Goal: Task Accomplishment & Management: Manage account settings

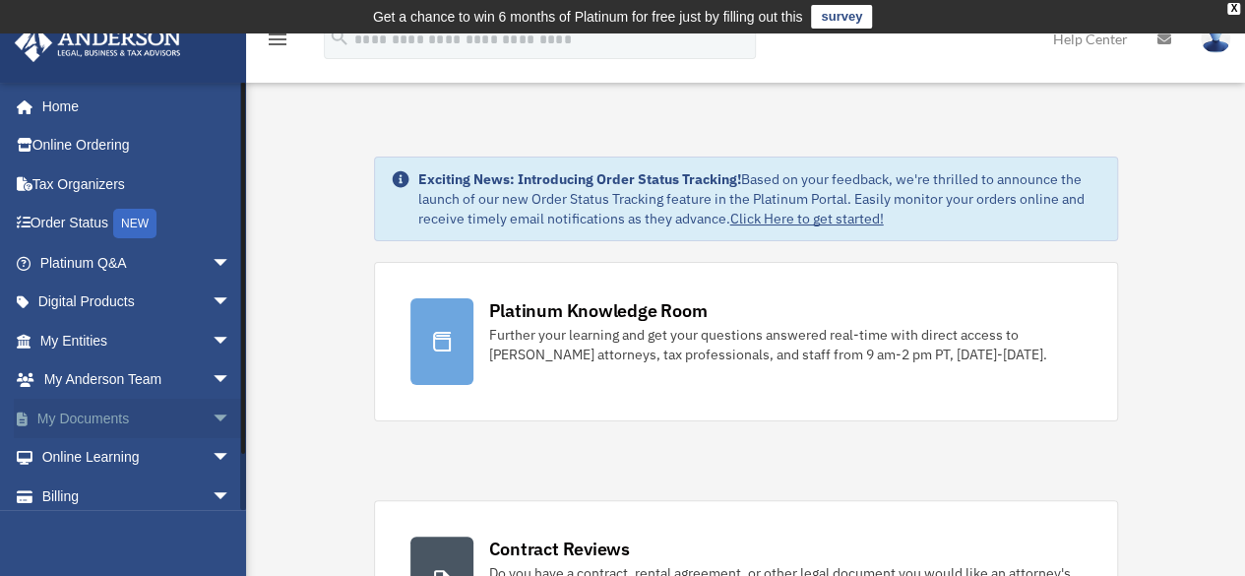
click at [114, 405] on link "My Documents arrow_drop_down" at bounding box center [137, 418] width 247 height 39
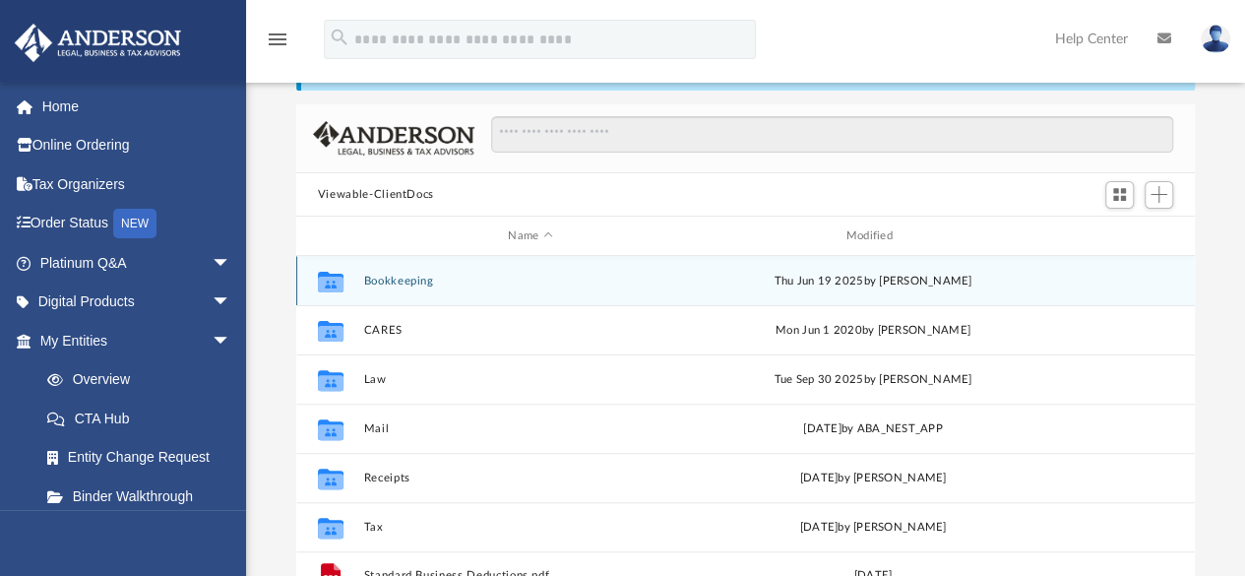
scroll to position [149, 0]
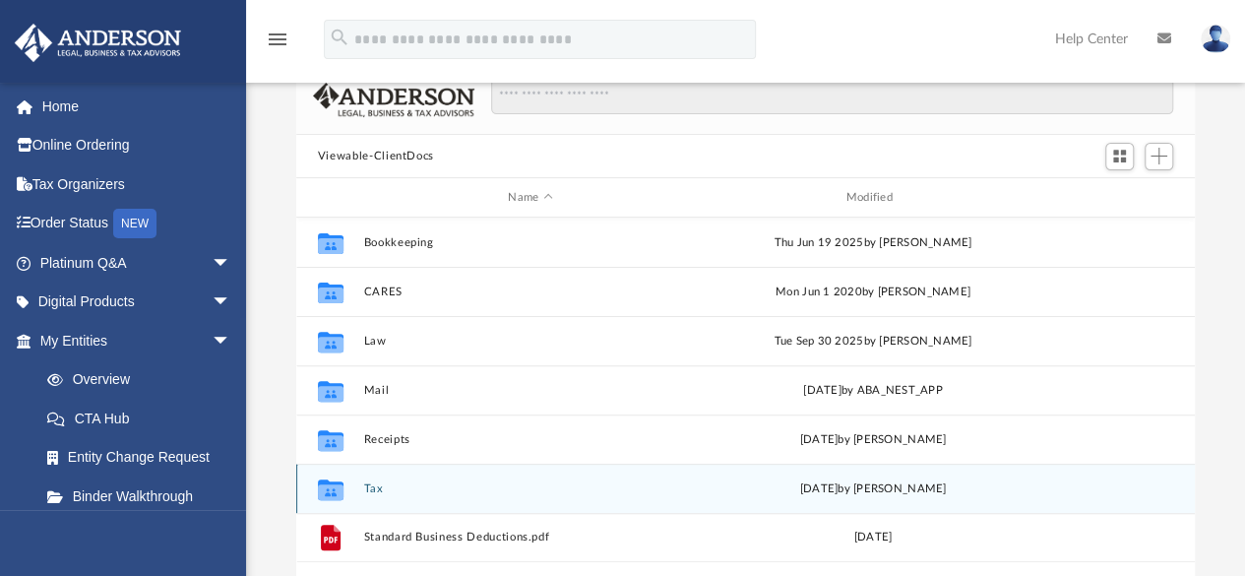
click at [379, 484] on button "Tax" at bounding box center [530, 488] width 334 height 13
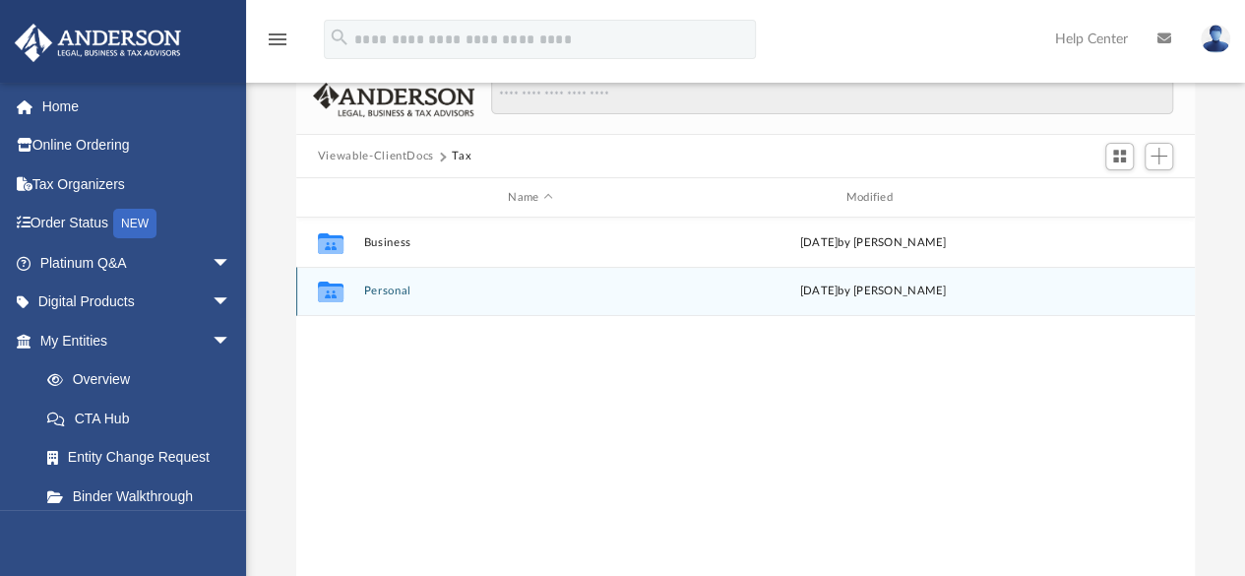
click at [404, 292] on button "Personal" at bounding box center [530, 291] width 334 height 13
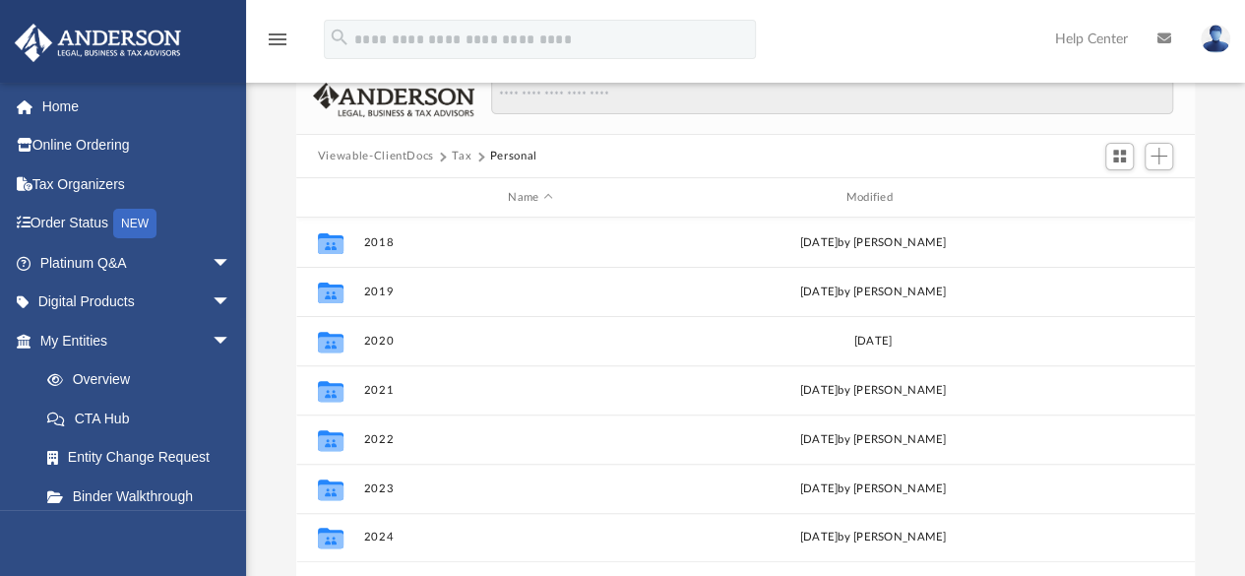
click at [465, 158] on button "Tax" at bounding box center [462, 157] width 20 height 18
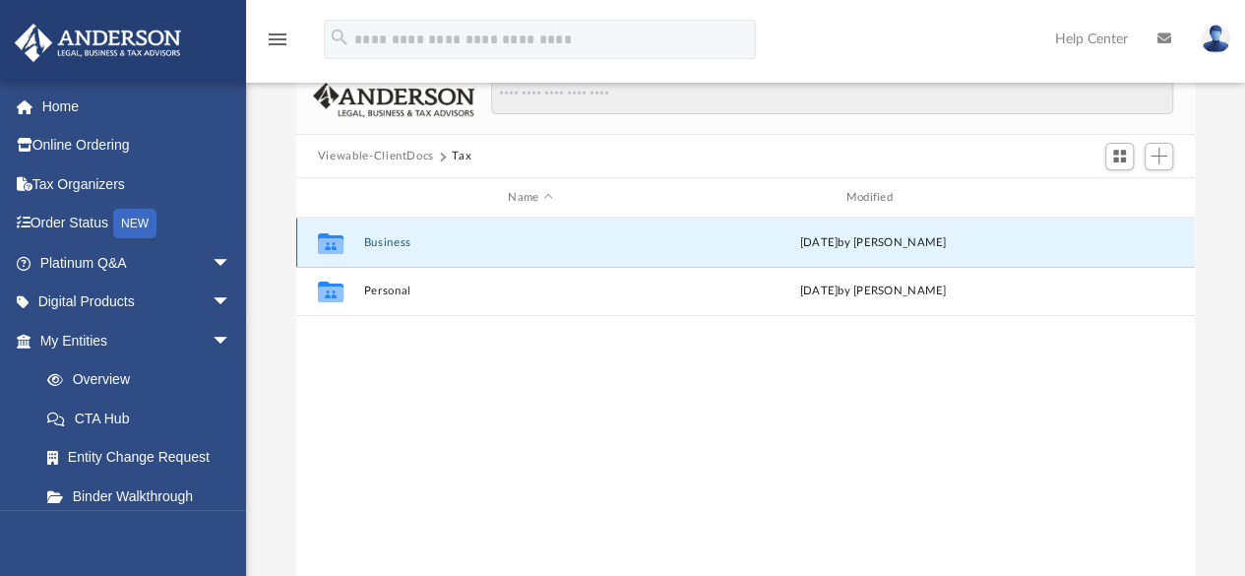
click at [402, 241] on button "Business" at bounding box center [530, 242] width 334 height 13
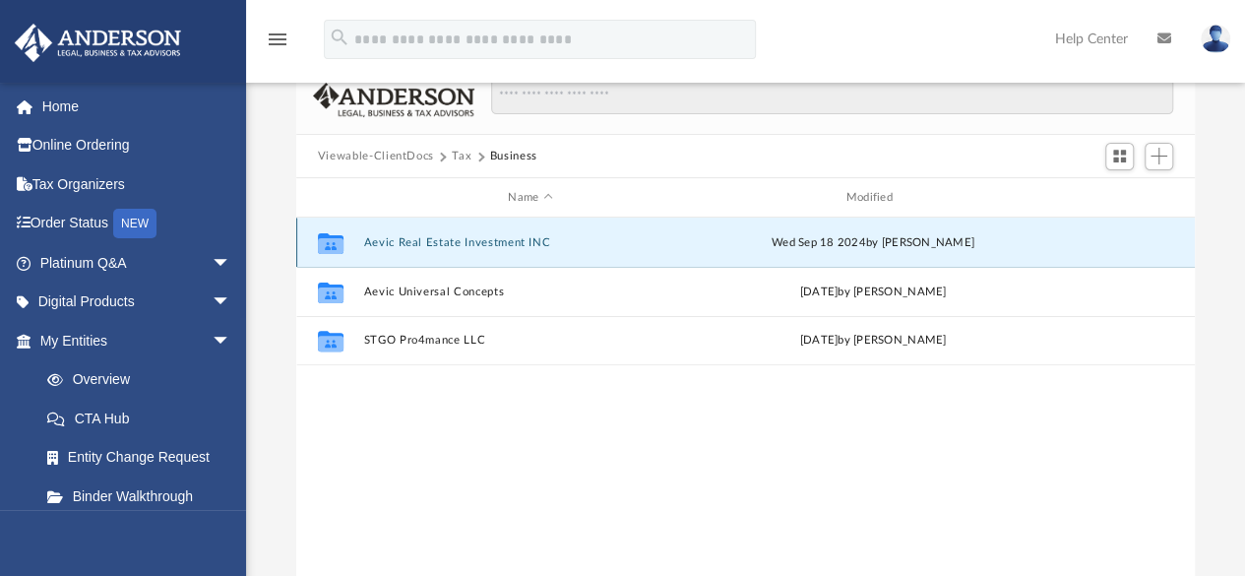
click at [520, 239] on button "Aevic Real Estate Investment INC" at bounding box center [530, 242] width 334 height 13
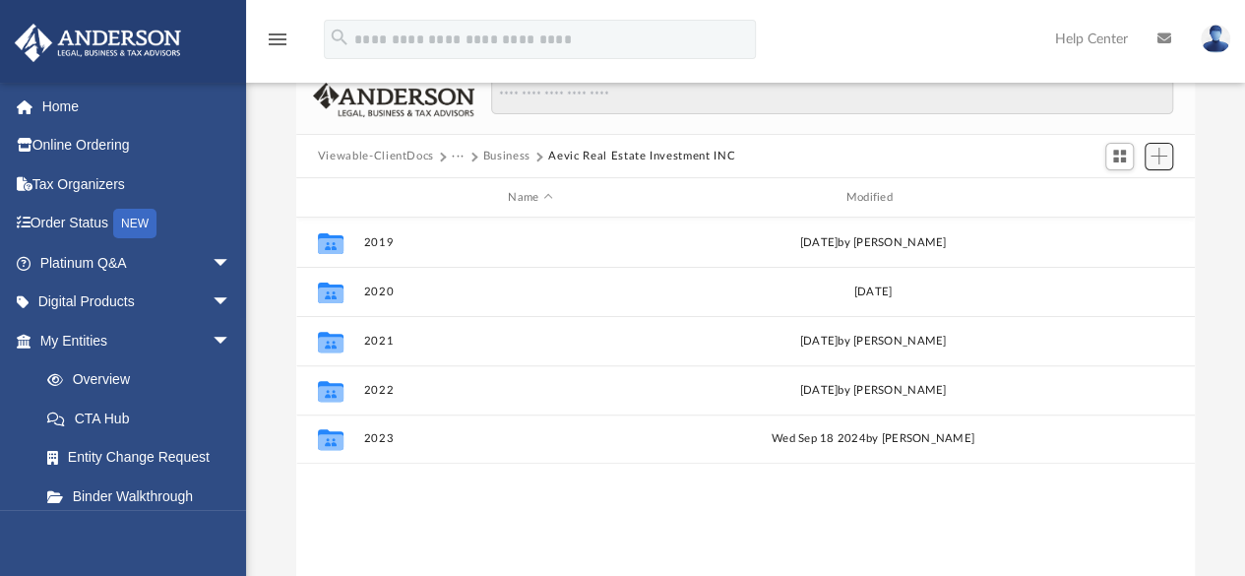
click at [1162, 155] on span "Add" at bounding box center [1159, 156] width 17 height 17
click at [1139, 194] on li "Upload" at bounding box center [1131, 195] width 63 height 21
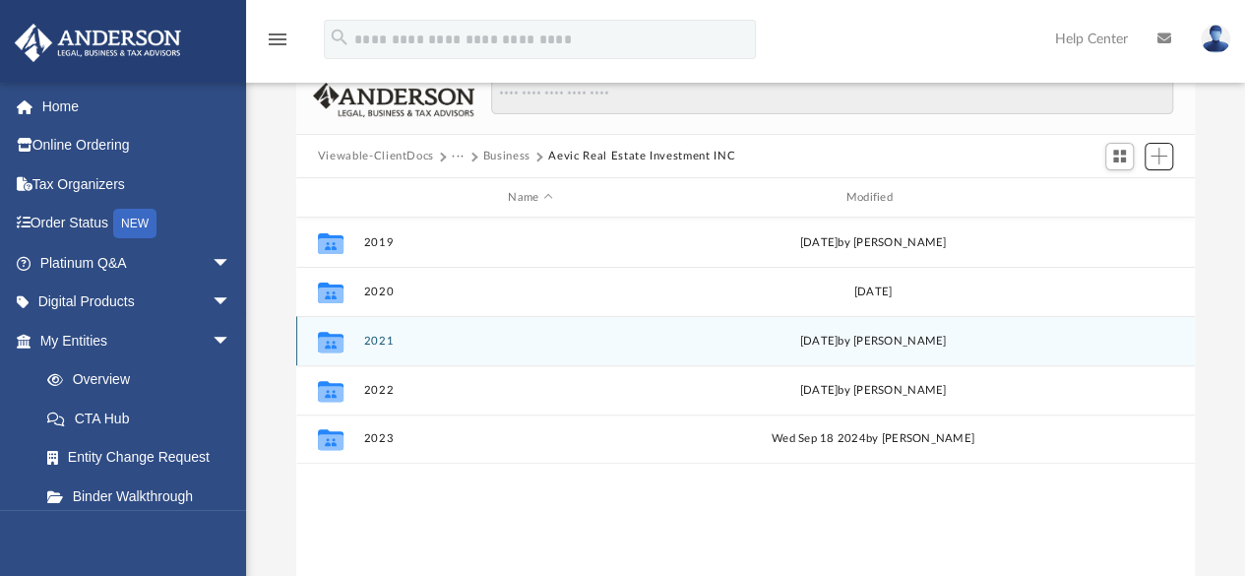
scroll to position [0, 0]
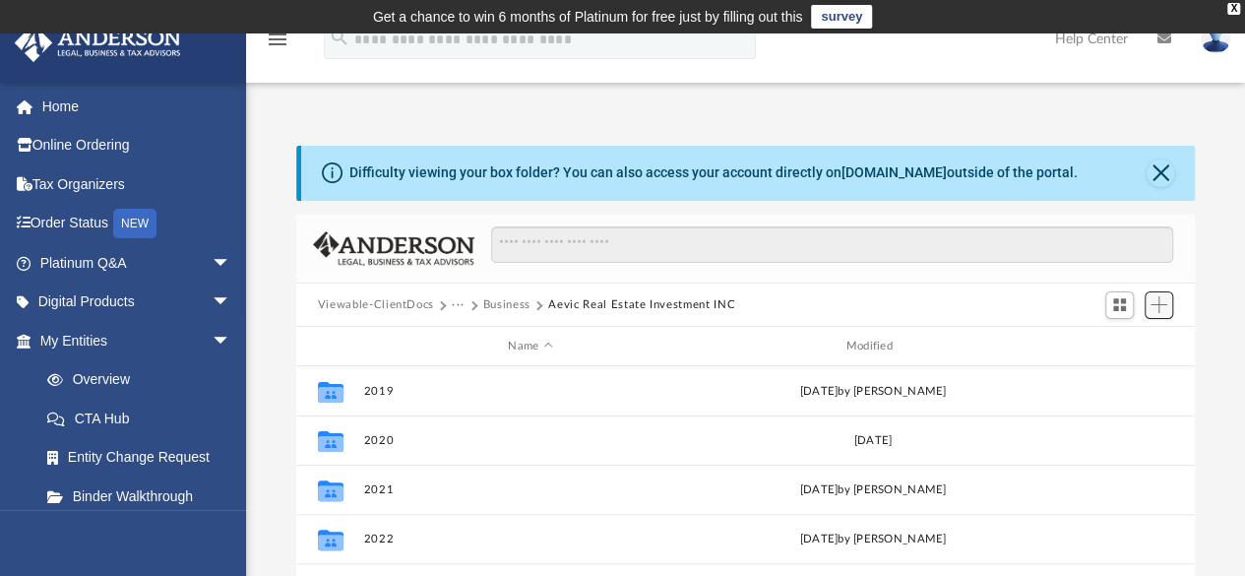
click at [1156, 302] on span "Add" at bounding box center [1159, 304] width 17 height 17
click at [1127, 379] on li "New Folder" at bounding box center [1131, 374] width 63 height 21
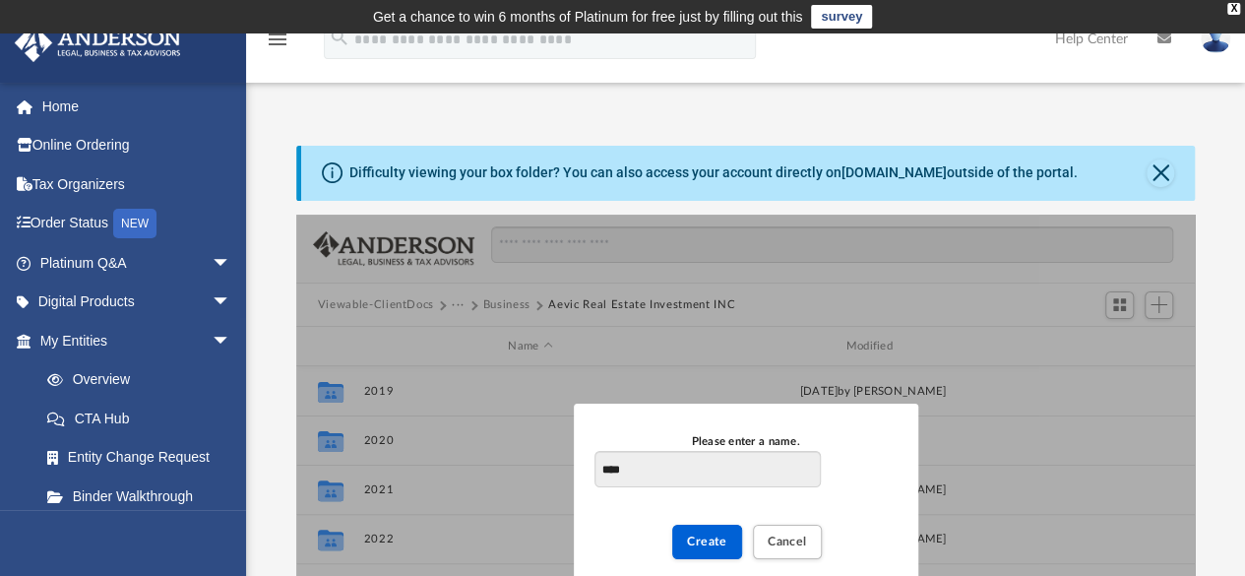
type input "****"
click at [711, 523] on div "Create Cancel" at bounding box center [745, 535] width 301 height 56
click at [713, 537] on span "Create" at bounding box center [707, 541] width 40 height 12
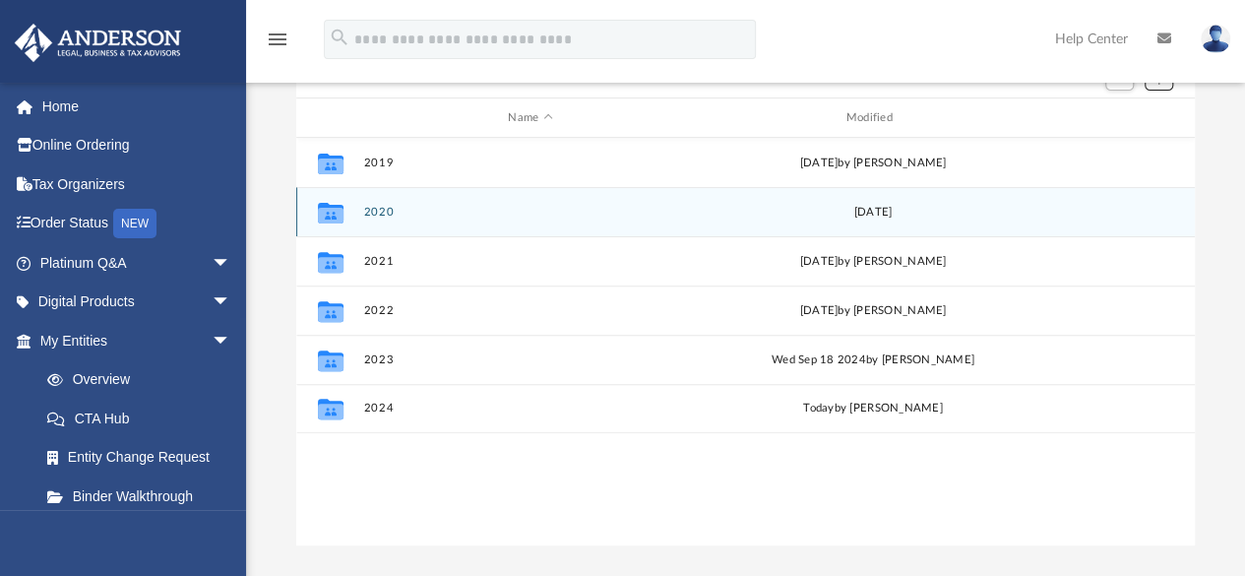
scroll to position [230, 0]
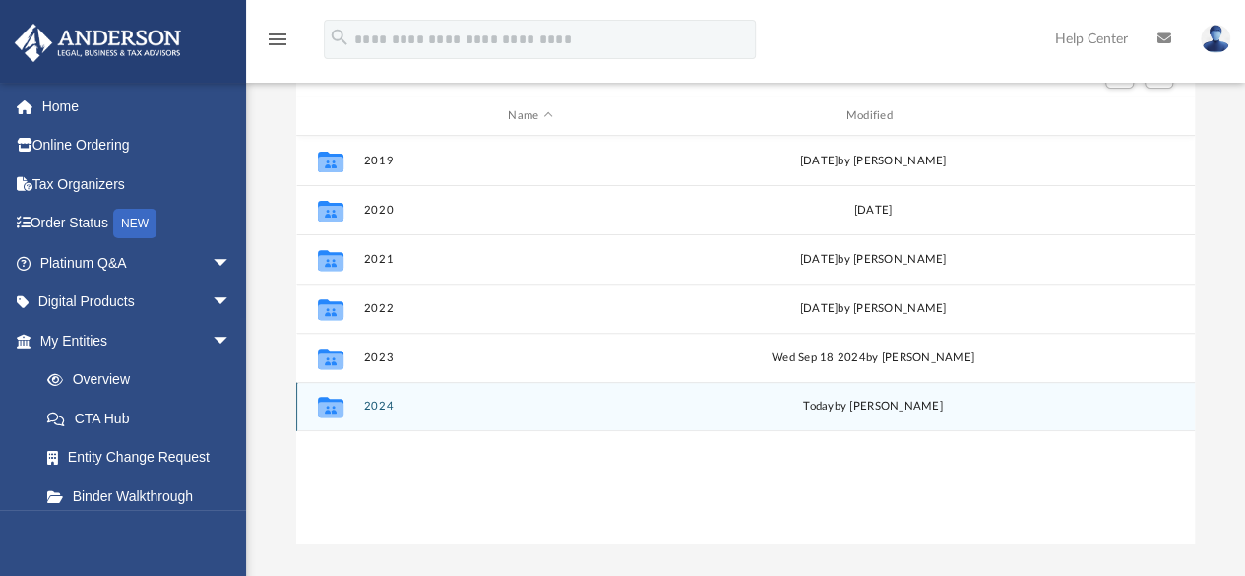
click at [494, 403] on button "2024" at bounding box center [530, 407] width 334 height 13
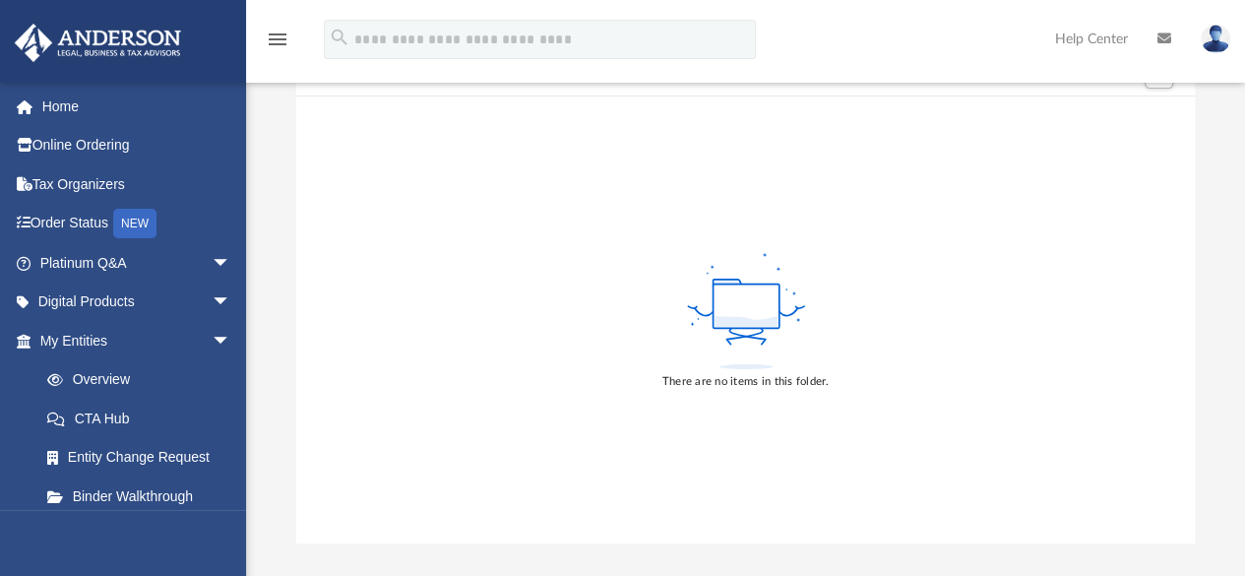
scroll to position [109, 0]
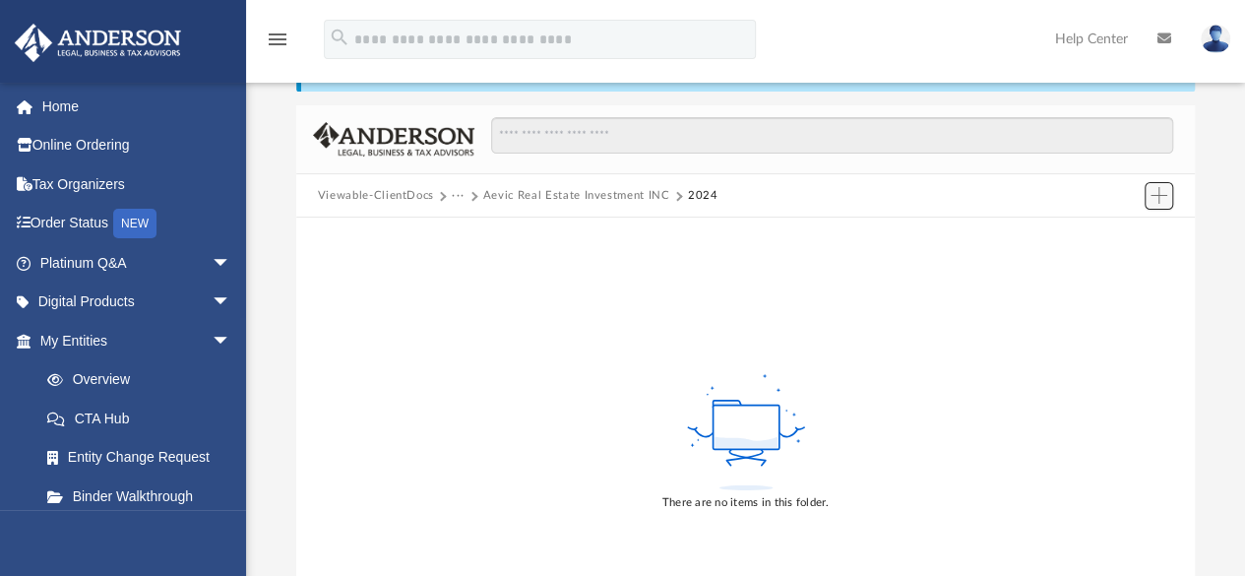
click at [1155, 194] on span "Add" at bounding box center [1159, 195] width 17 height 17
click at [1128, 272] on li "New Folder" at bounding box center [1131, 265] width 63 height 21
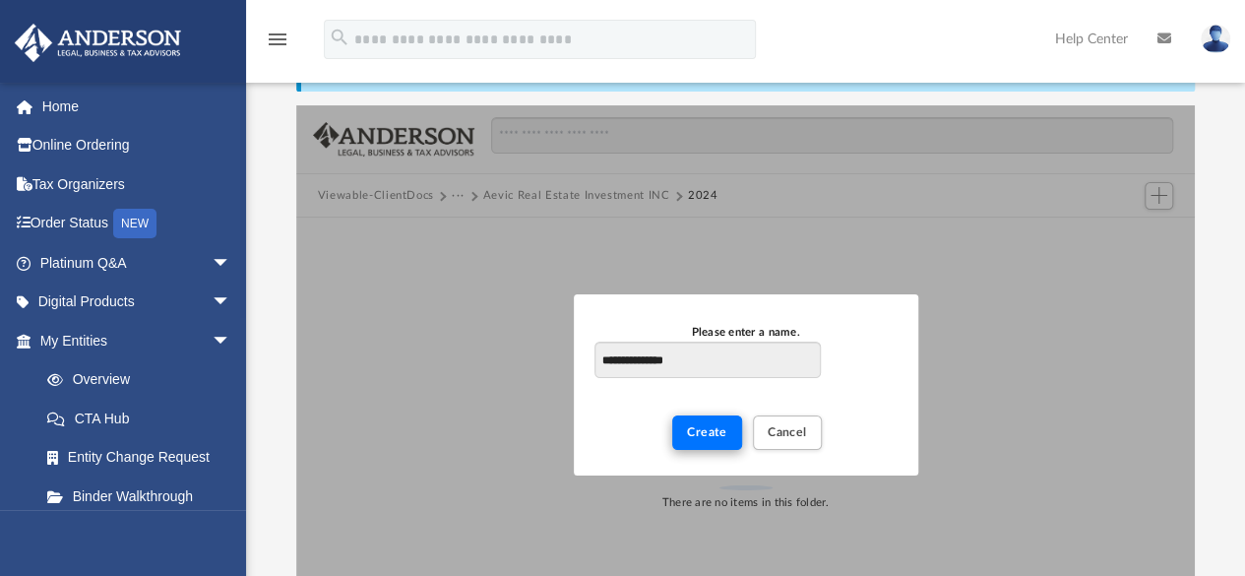
type input "**********"
click at [706, 426] on span "Create" at bounding box center [707, 432] width 40 height 12
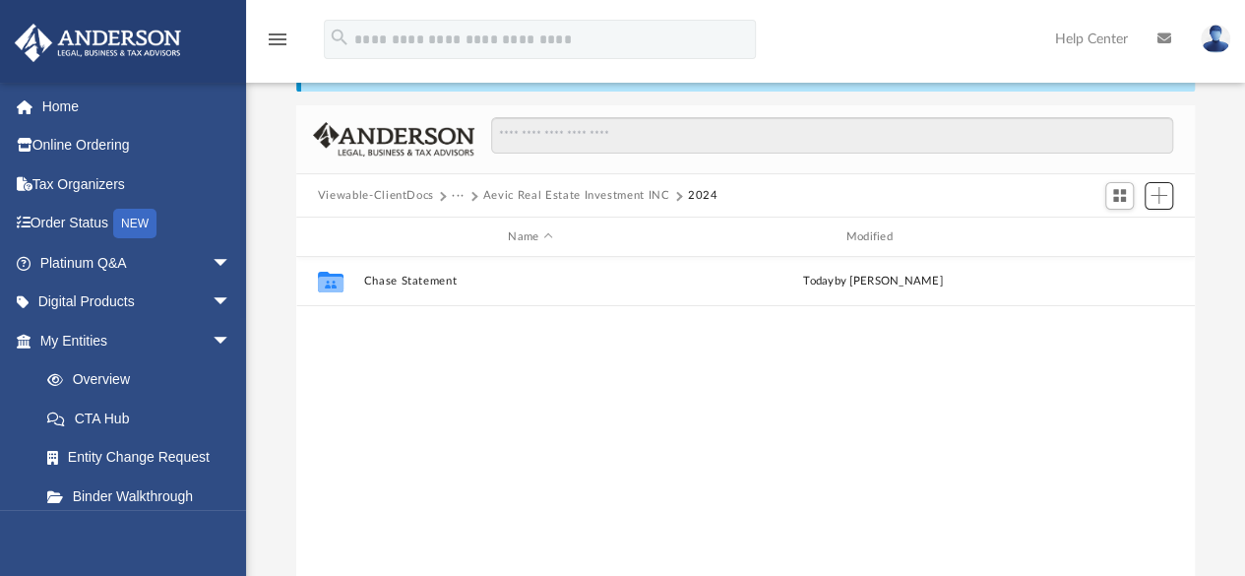
scroll to position [432, 884]
click at [1154, 197] on span "Add" at bounding box center [1159, 195] width 17 height 17
click at [1132, 269] on li "New Folder" at bounding box center [1131, 265] width 63 height 21
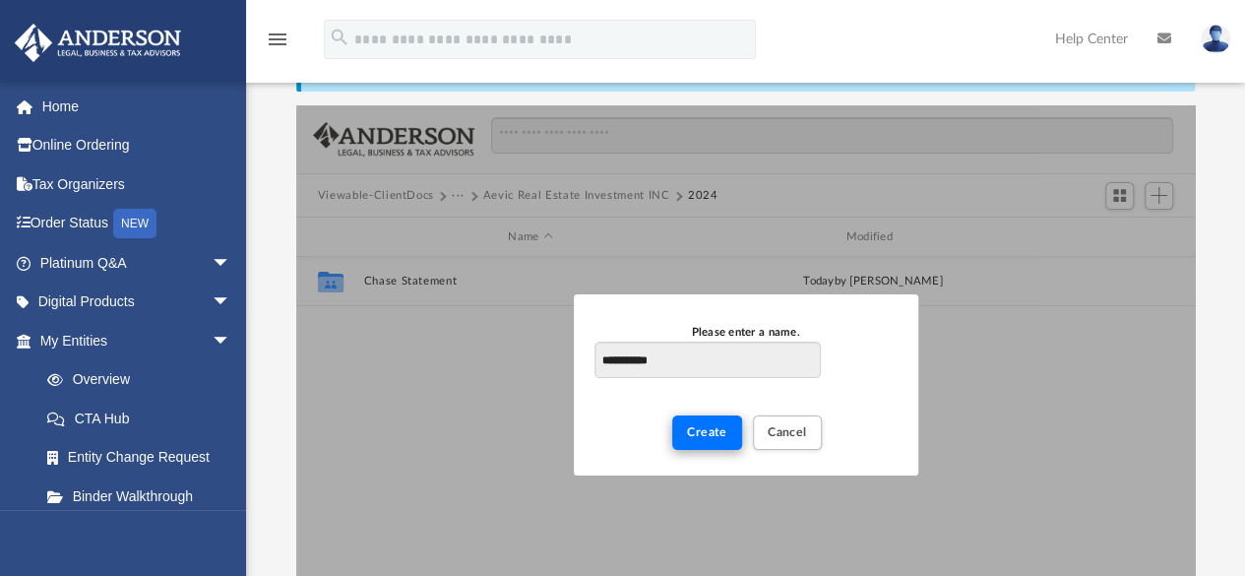
type input "**********"
click at [719, 426] on span "Create" at bounding box center [707, 432] width 40 height 12
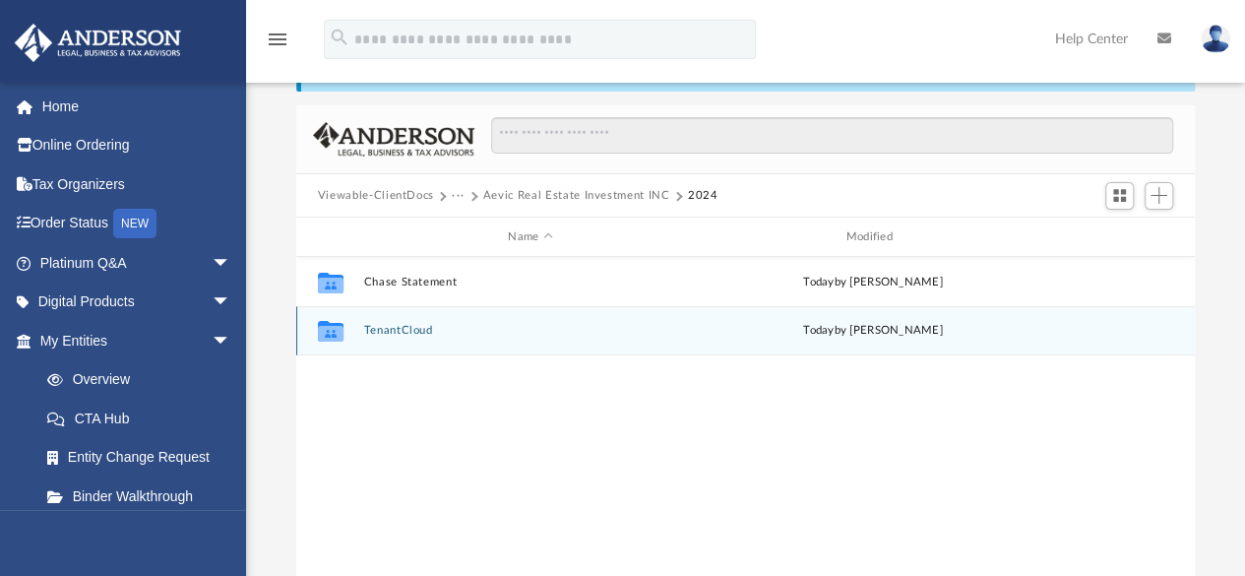
click at [421, 329] on button "TenantCloud" at bounding box center [530, 331] width 334 height 13
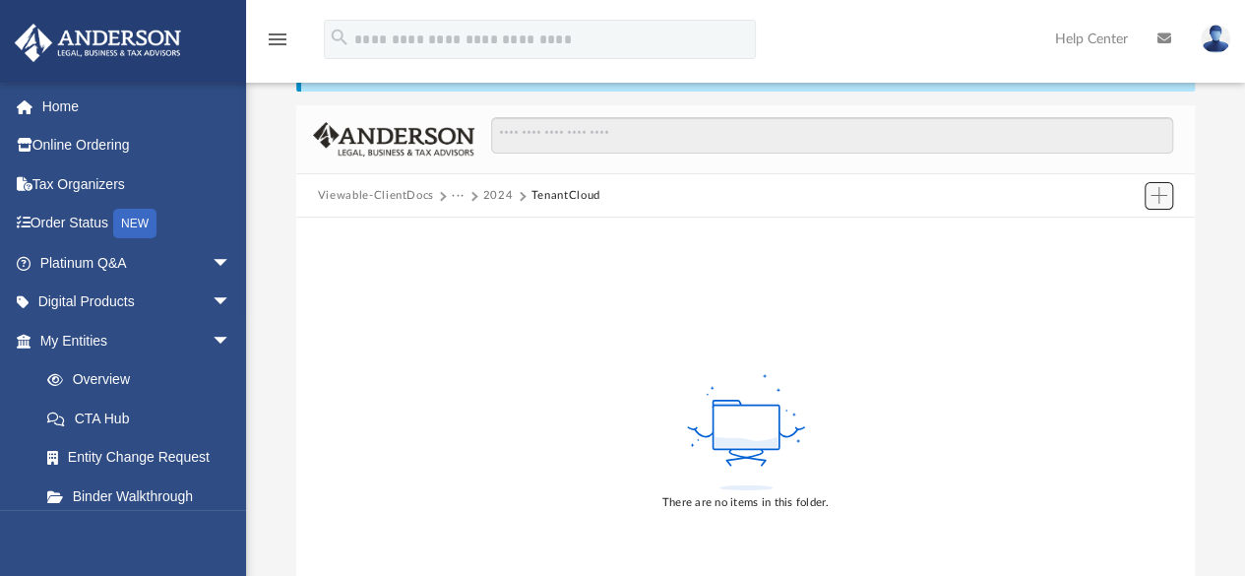
click at [1154, 197] on span "Add" at bounding box center [1159, 195] width 17 height 17
click at [1122, 236] on li "Upload" at bounding box center [1131, 234] width 63 height 21
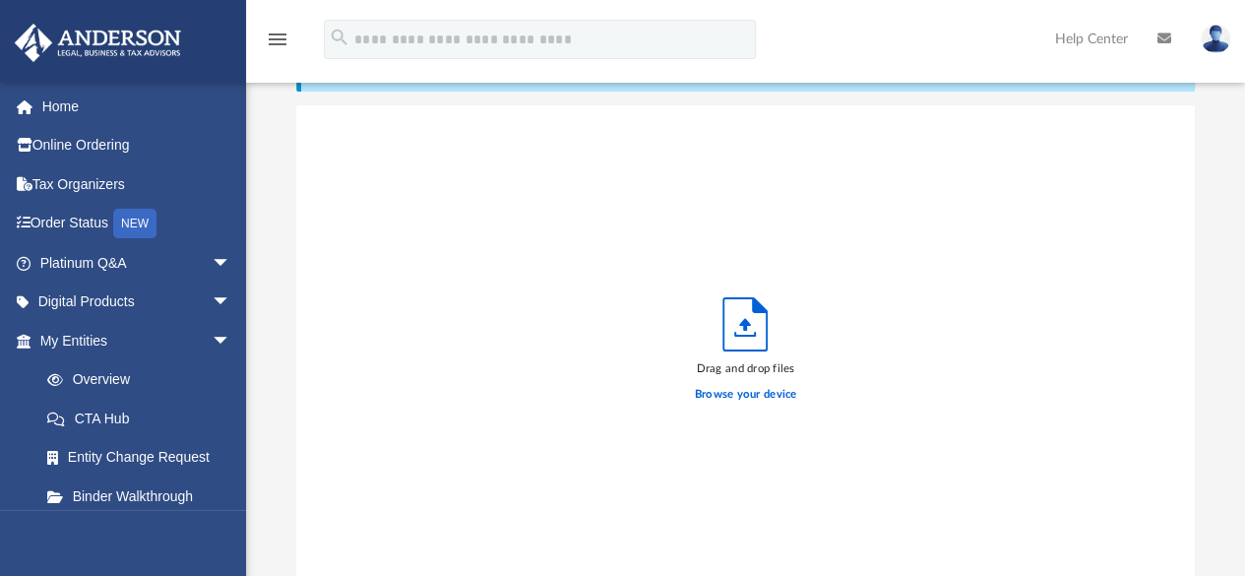
scroll to position [484, 884]
drag, startPoint x: 740, startPoint y: 395, endPoint x: 709, endPoint y: 383, distance: 33.6
click at [709, 383] on div "Browse your device" at bounding box center [746, 395] width 102 height 34
click at [752, 395] on label "Browse your device" at bounding box center [746, 395] width 102 height 18
click at [0, 0] on input "Browse your device" at bounding box center [0, 0] width 0 height 0
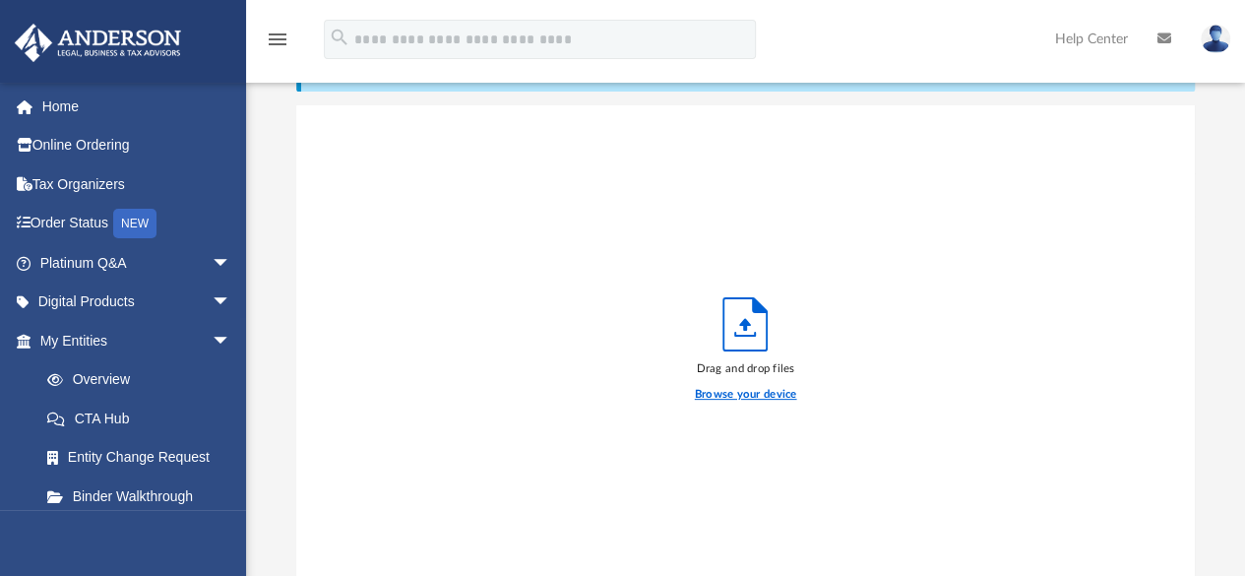
click at [742, 391] on label "Browse your device" at bounding box center [746, 395] width 102 height 18
click at [0, 0] on input "Browse your device" at bounding box center [0, 0] width 0 height 0
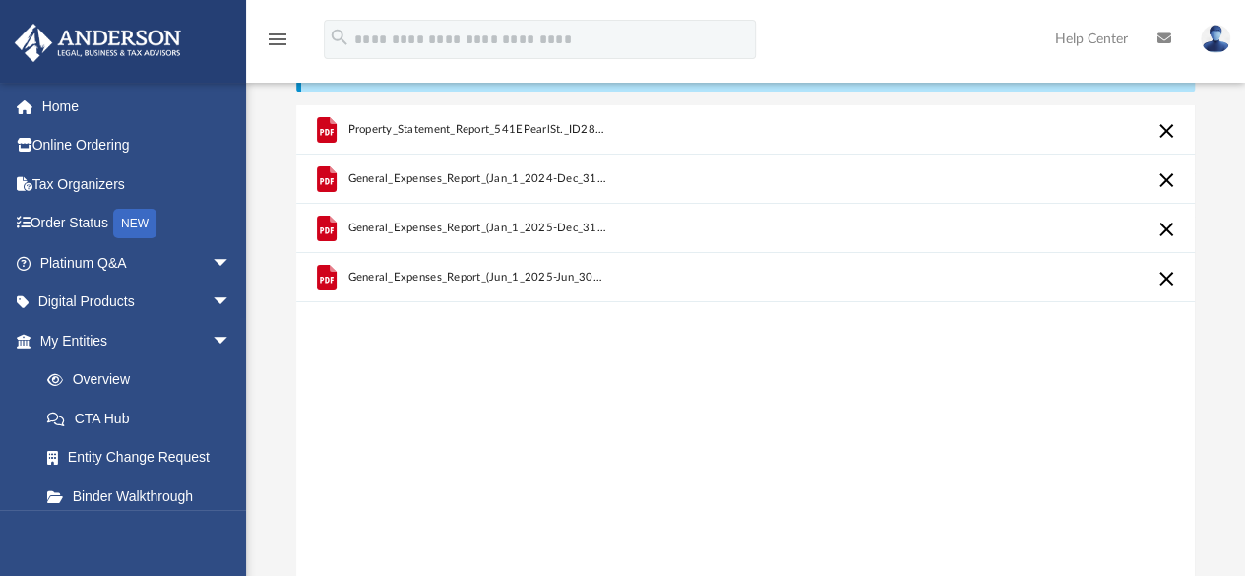
scroll to position [0, 0]
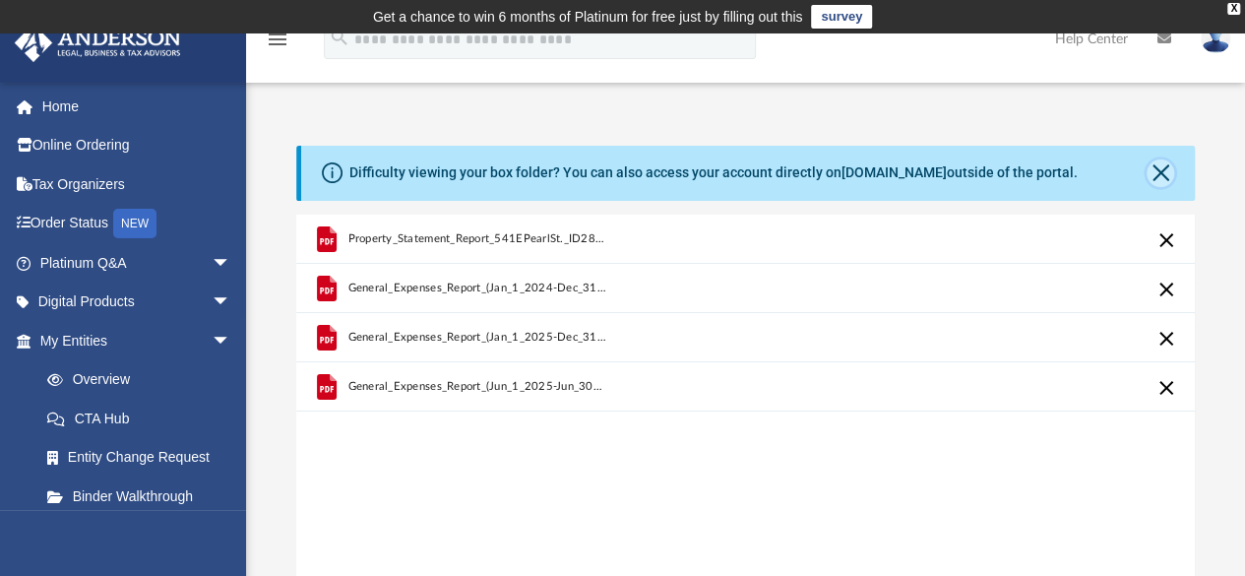
click at [1158, 172] on button "Close" at bounding box center [1161, 173] width 28 height 28
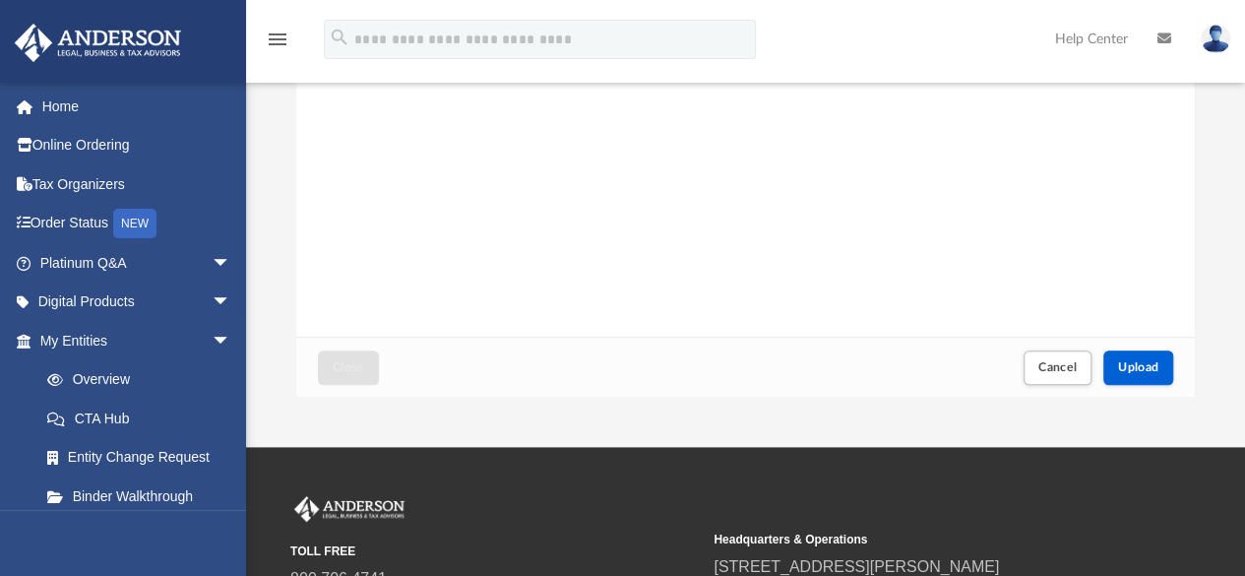
scroll to position [354, 0]
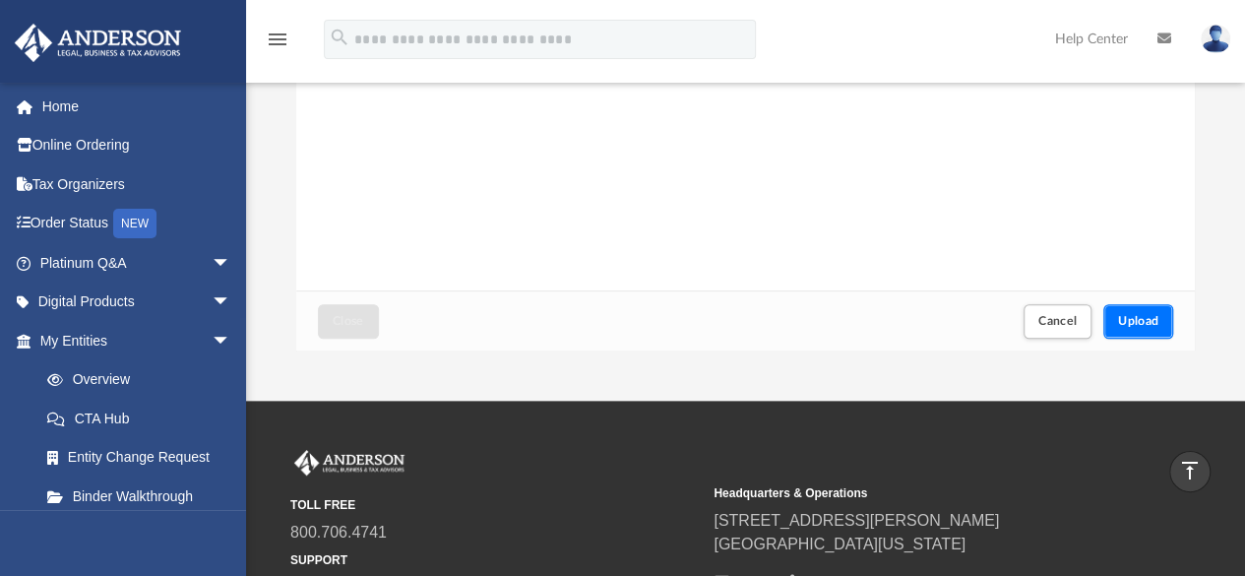
click at [1136, 328] on button "Upload" at bounding box center [1138, 321] width 71 height 34
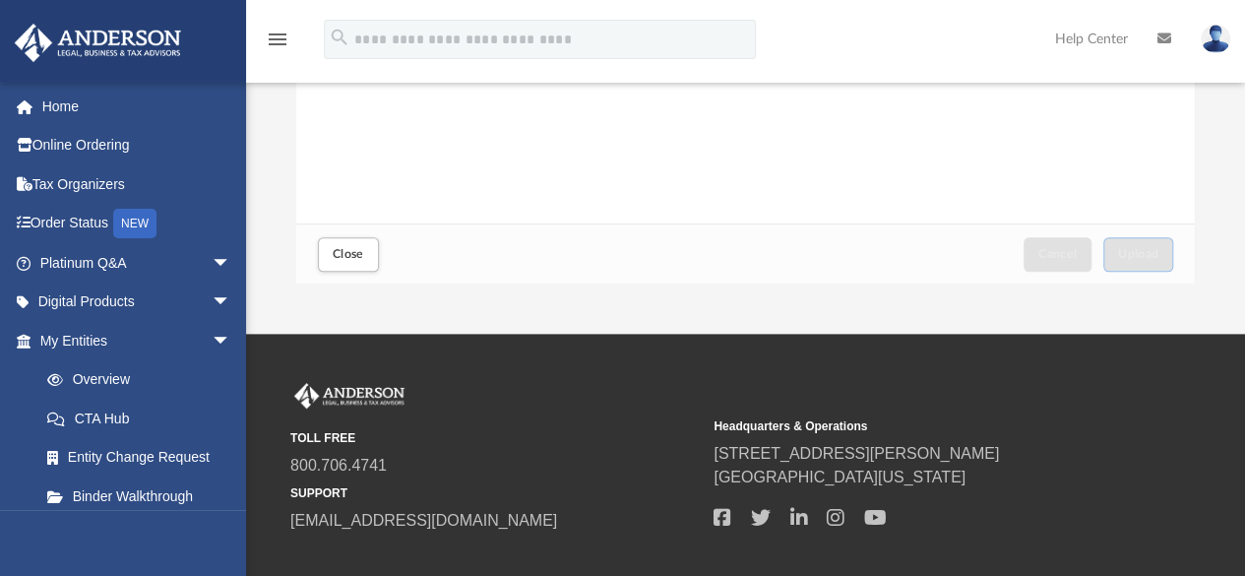
scroll to position [423, 0]
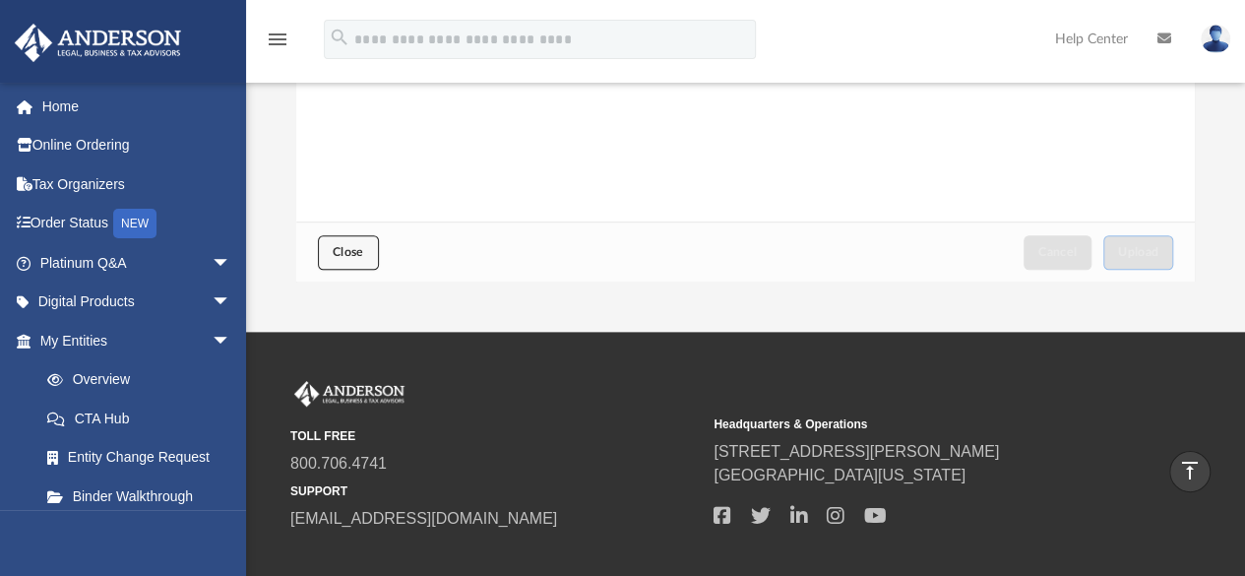
click at [360, 257] on span "Close" at bounding box center [348, 252] width 31 height 12
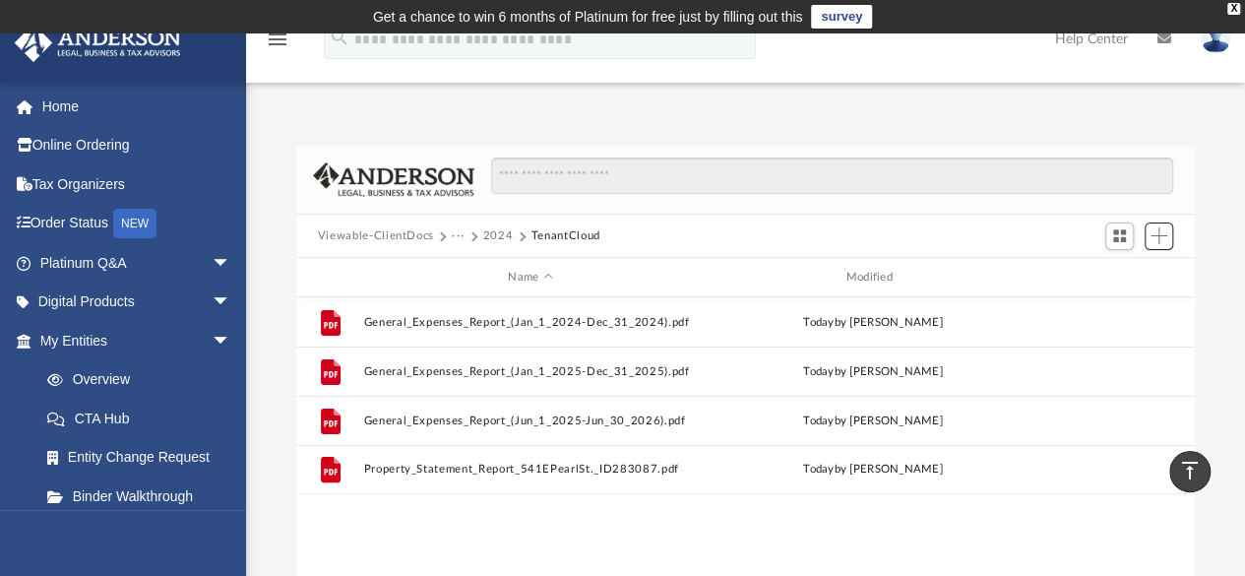
scroll to position [432, 884]
click at [488, 233] on button "2024" at bounding box center [498, 236] width 31 height 18
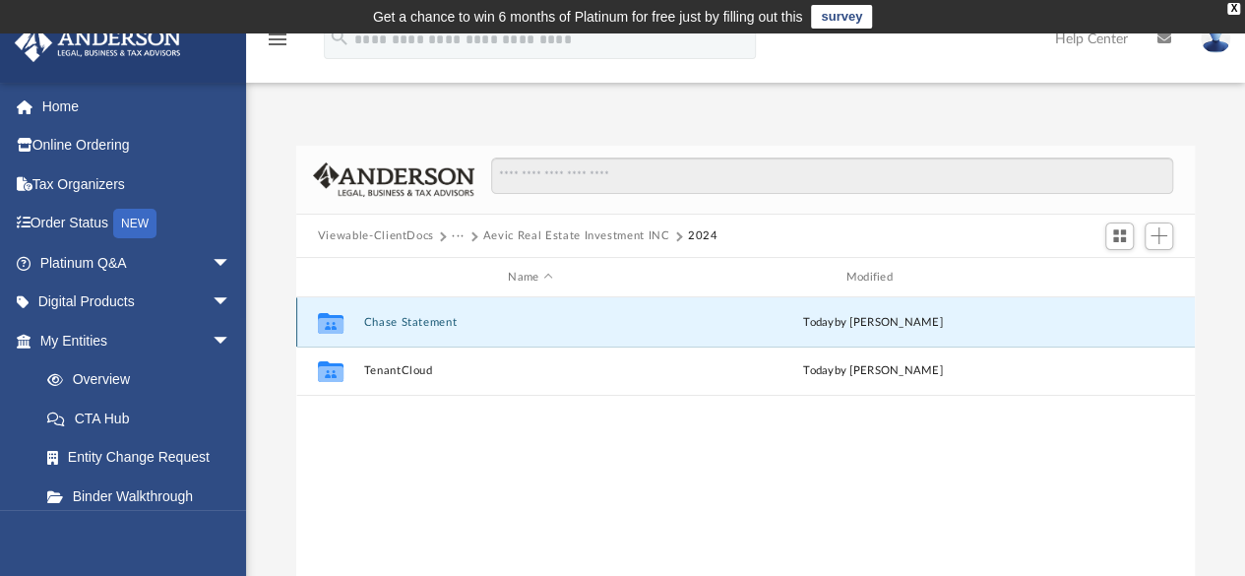
click at [439, 322] on button "Chase Statement" at bounding box center [530, 322] width 334 height 13
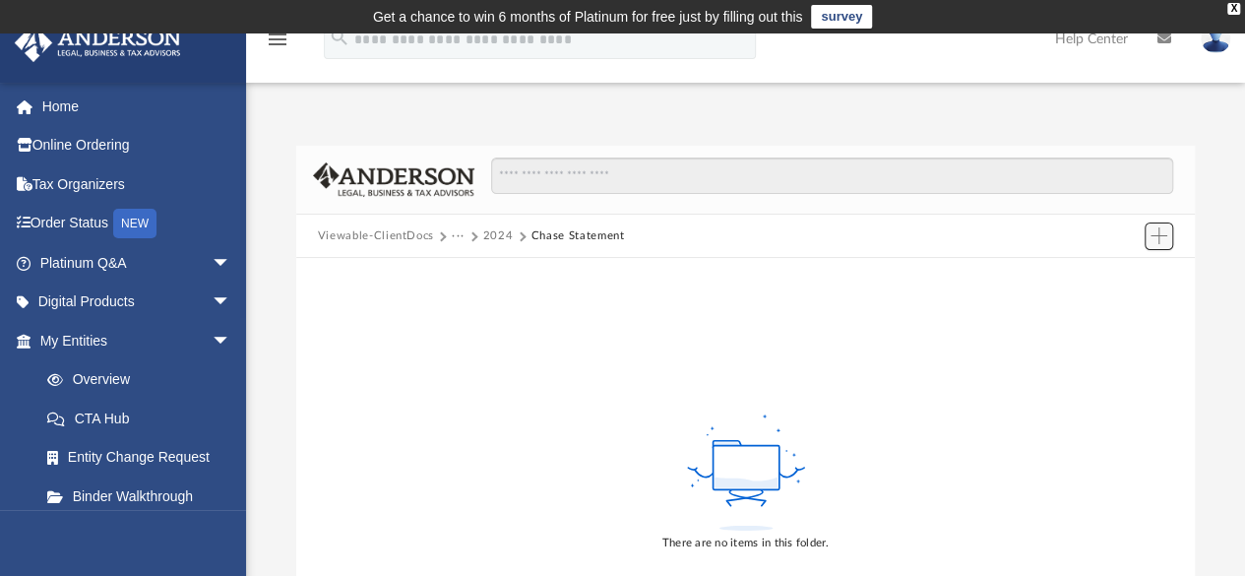
click at [1153, 230] on span "Add" at bounding box center [1159, 235] width 17 height 17
click at [1134, 306] on li "New Folder" at bounding box center [1131, 305] width 63 height 21
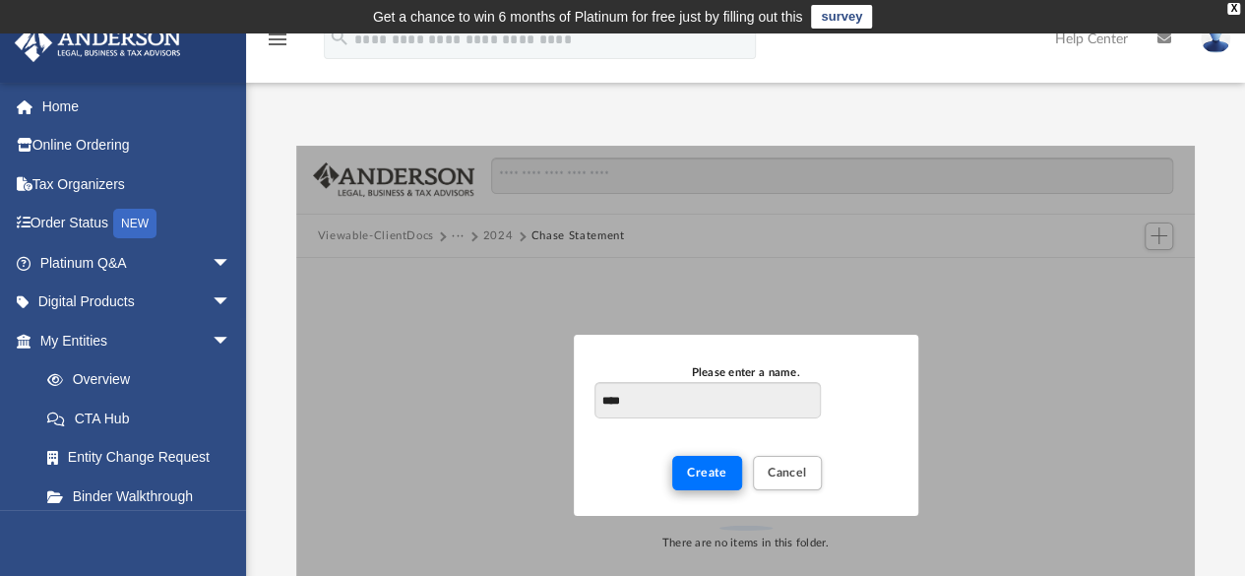
type input "****"
click at [724, 472] on span "Create" at bounding box center [707, 473] width 40 height 12
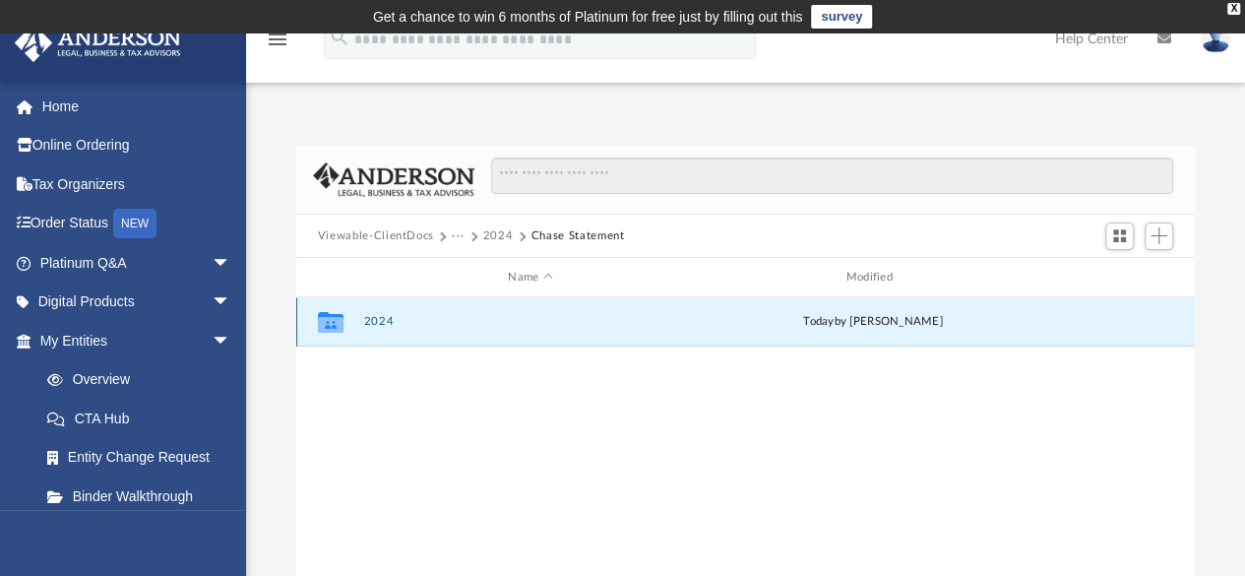
click at [379, 326] on button "2024" at bounding box center [530, 322] width 334 height 13
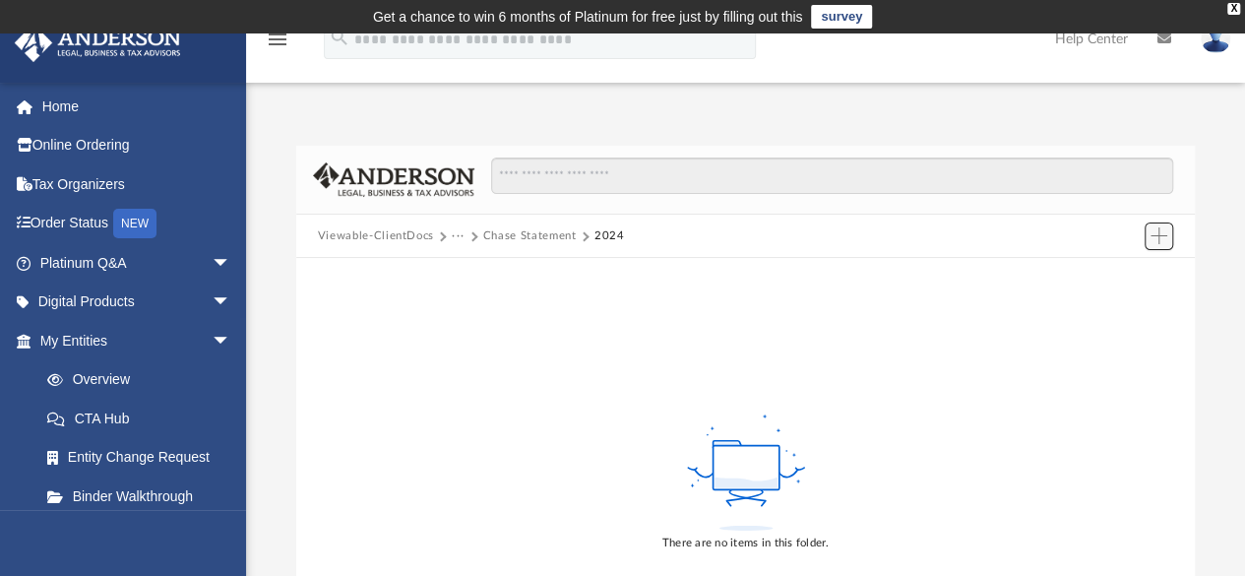
click at [1157, 243] on span "Add" at bounding box center [1159, 235] width 17 height 17
click at [1136, 273] on li "Upload" at bounding box center [1131, 275] width 63 height 21
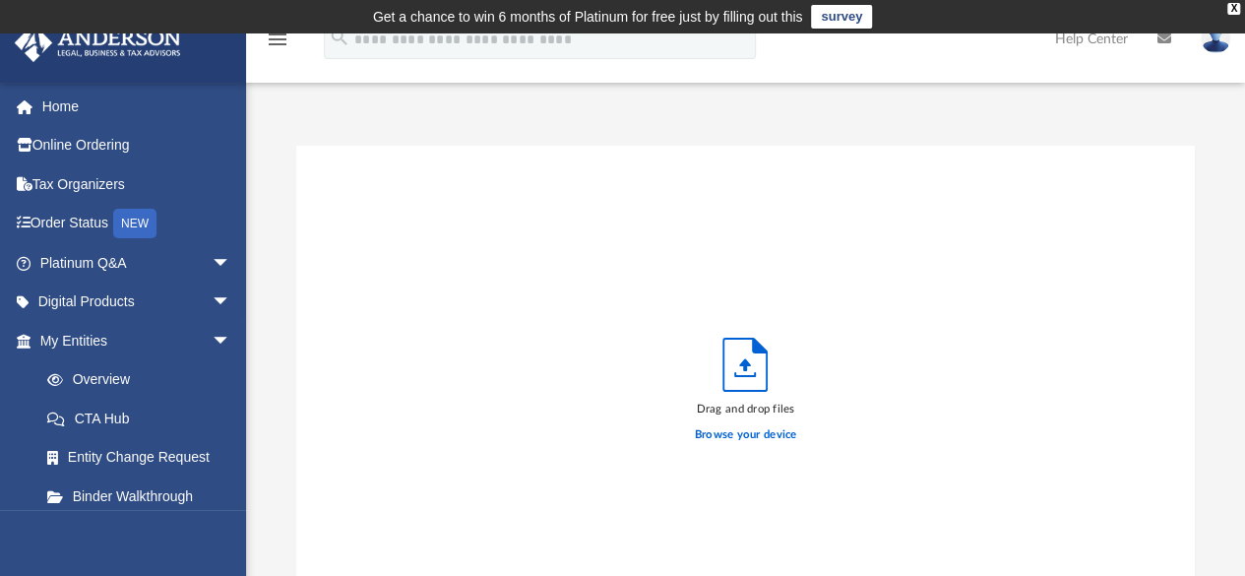
scroll to position [484, 884]
click at [754, 429] on label "Browse your device" at bounding box center [746, 435] width 102 height 18
click at [0, 0] on input "Browse your device" at bounding box center [0, 0] width 0 height 0
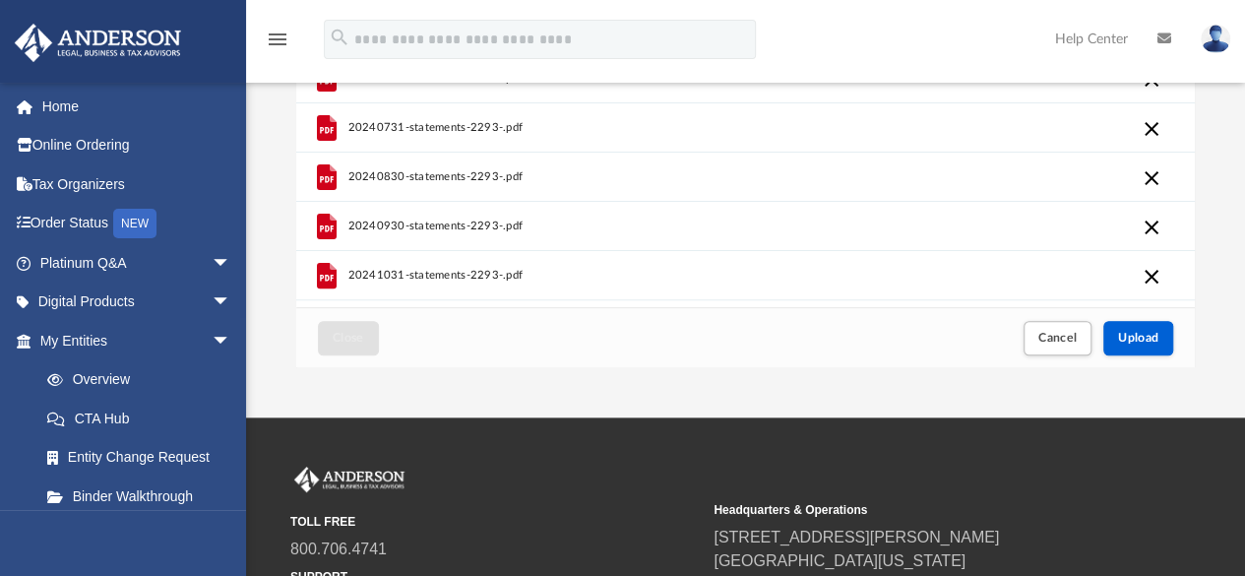
scroll to position [339, 0]
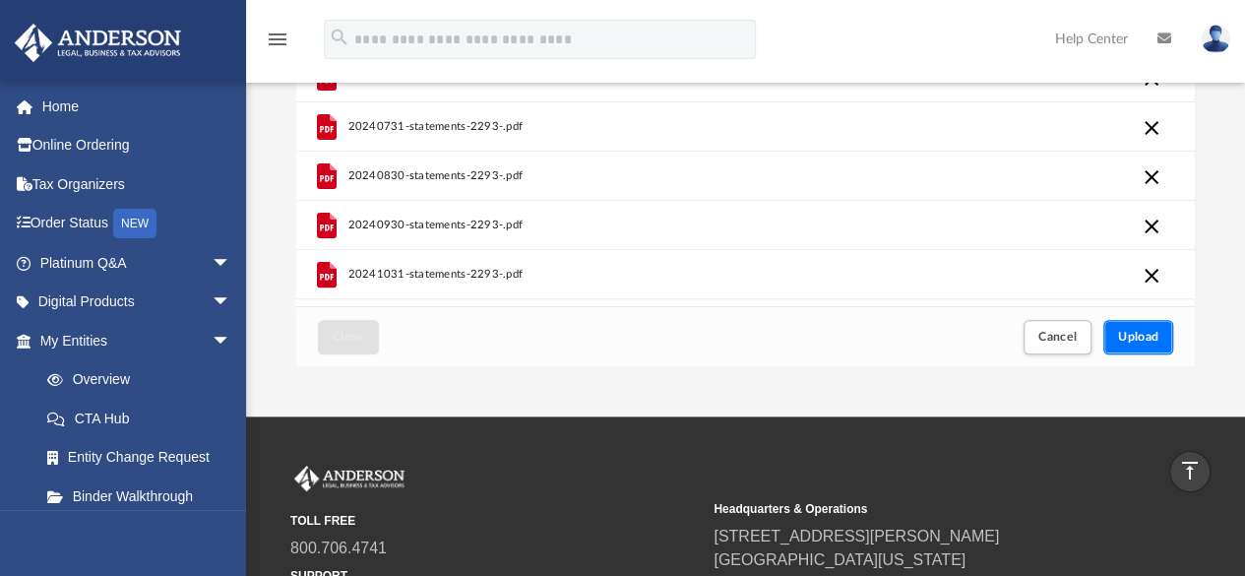
click at [1158, 325] on button "Upload" at bounding box center [1138, 337] width 71 height 34
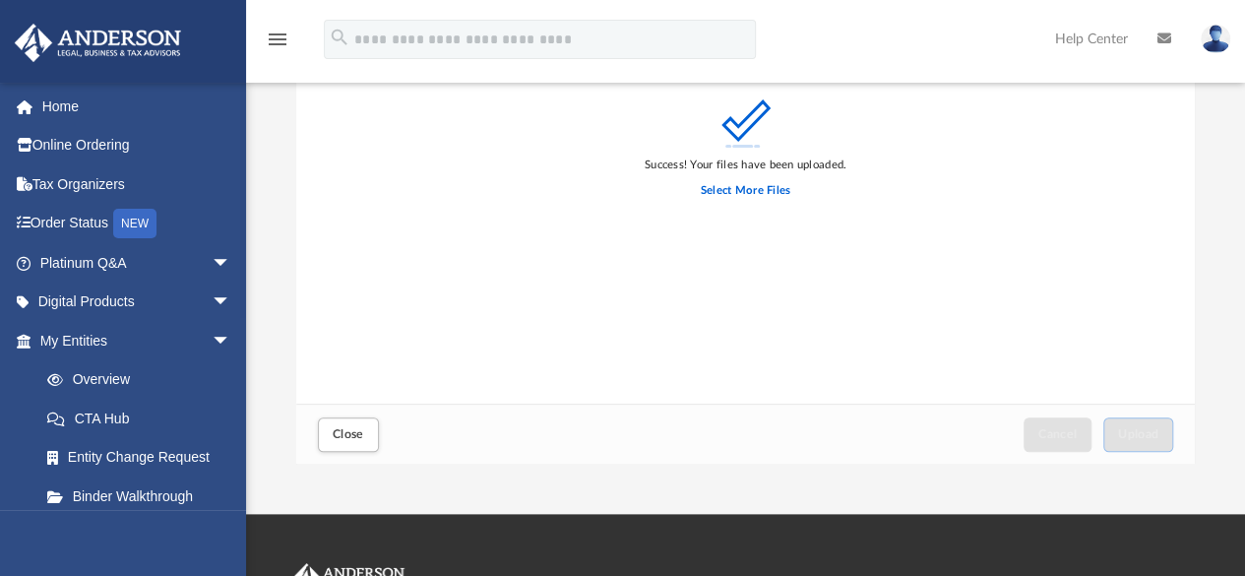
scroll to position [247, 0]
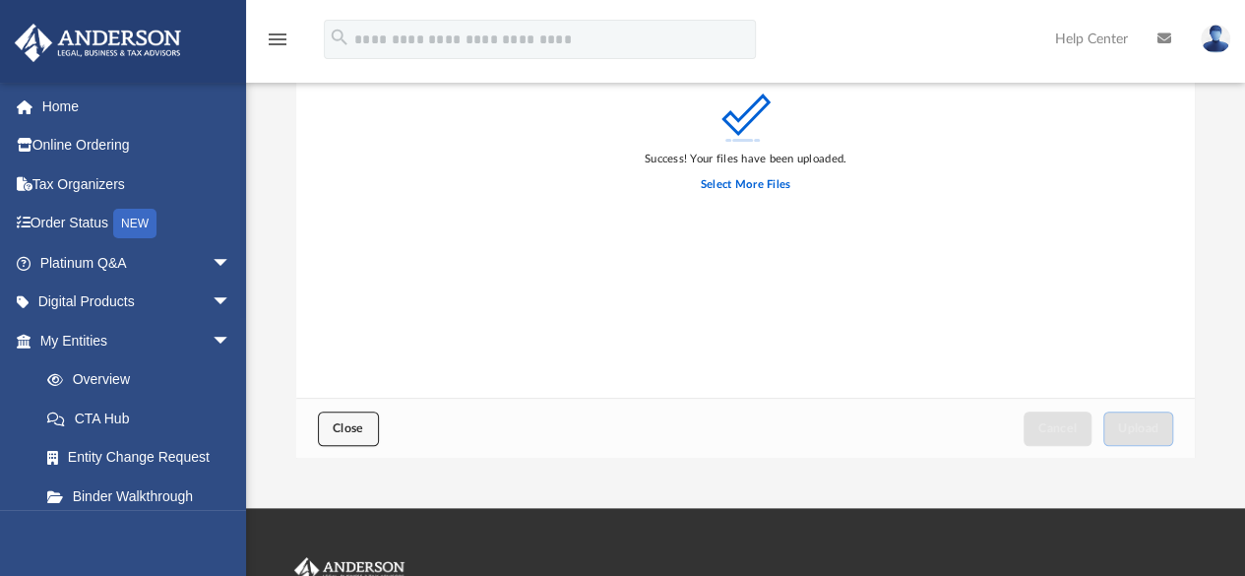
click at [348, 414] on button "Close" at bounding box center [348, 428] width 61 height 34
click at [360, 430] on span "Close" at bounding box center [348, 428] width 31 height 12
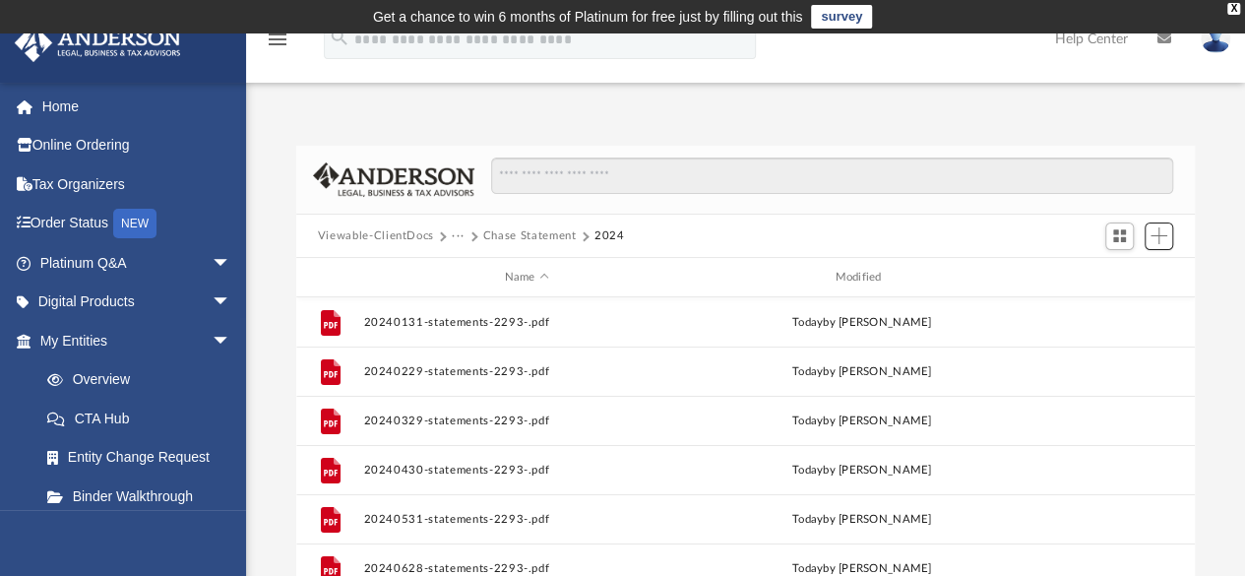
scroll to position [432, 884]
click at [537, 231] on button "Chase Statement" at bounding box center [530, 236] width 94 height 18
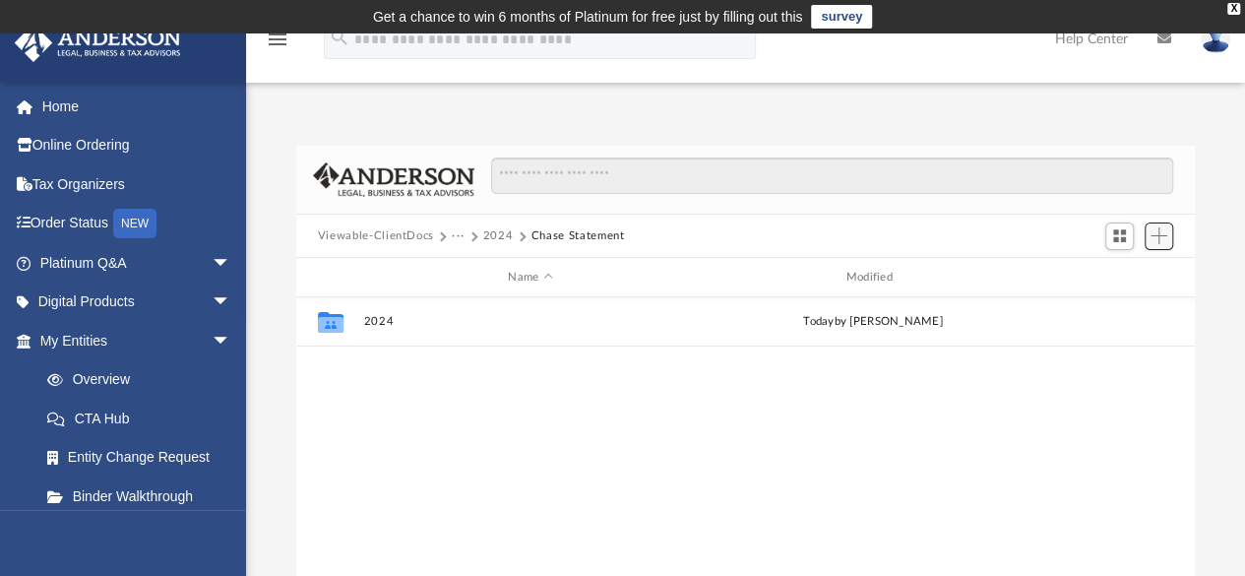
click at [1158, 236] on span "Add" at bounding box center [1159, 235] width 17 height 17
click at [1133, 302] on li "New Folder" at bounding box center [1131, 305] width 63 height 21
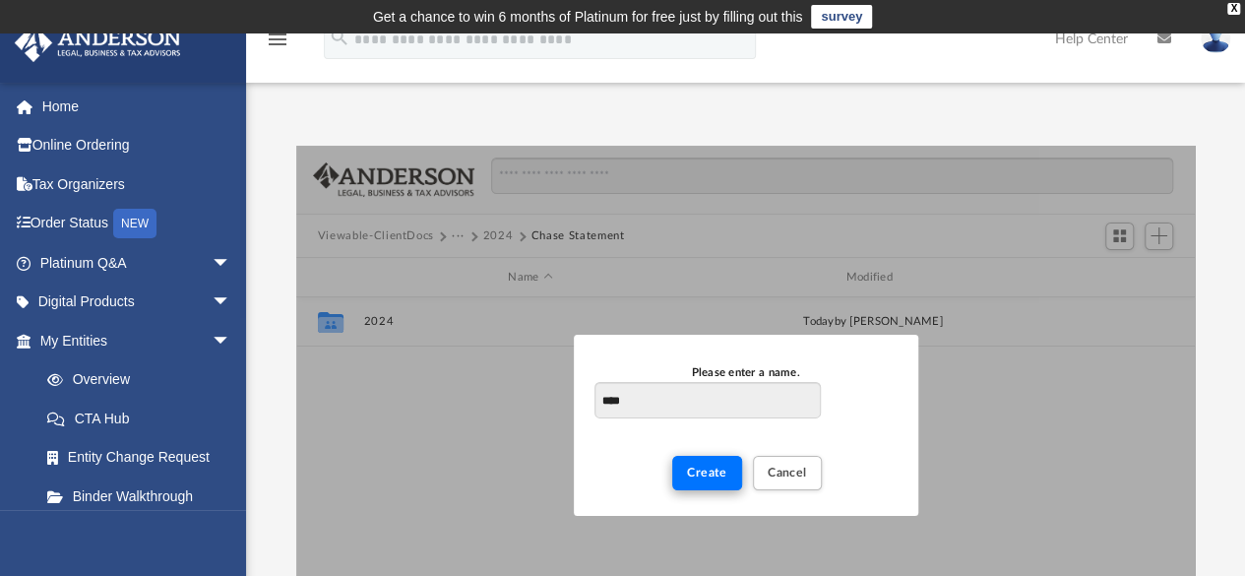
type input "****"
click at [730, 479] on button "Create" at bounding box center [707, 473] width 70 height 34
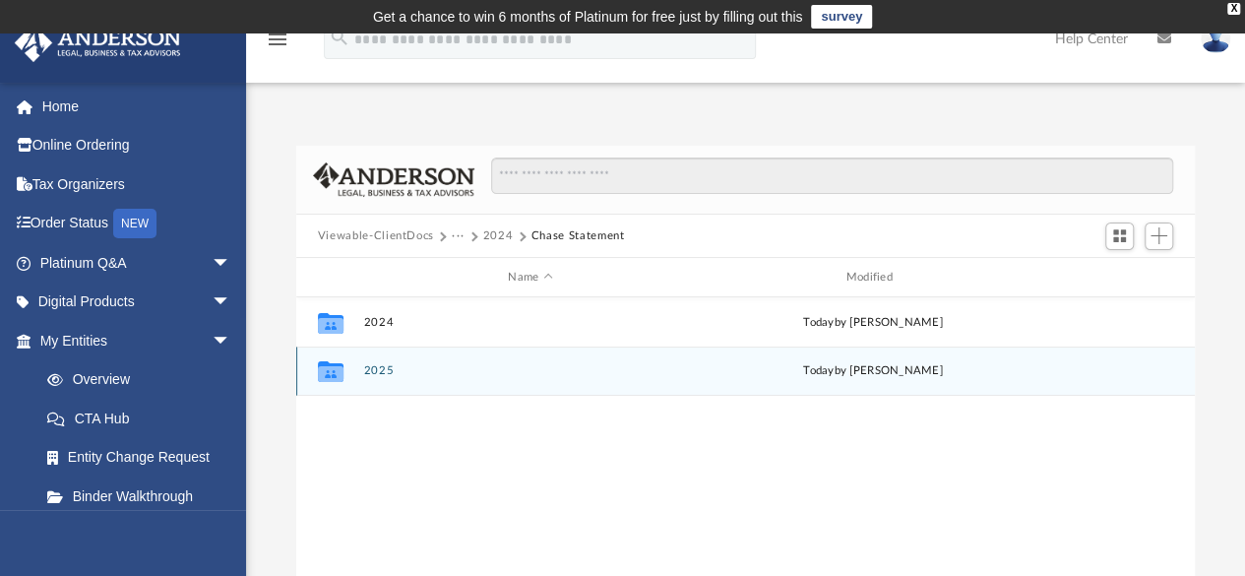
click at [392, 365] on button "2025" at bounding box center [530, 371] width 334 height 13
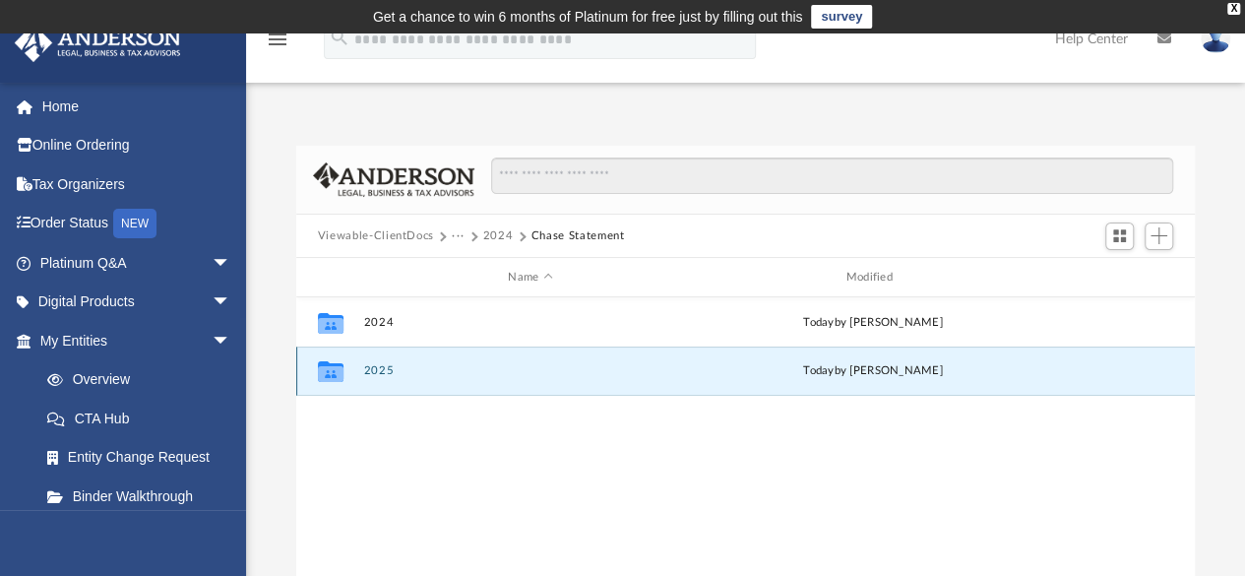
click at [392, 365] on button "2025" at bounding box center [530, 371] width 334 height 13
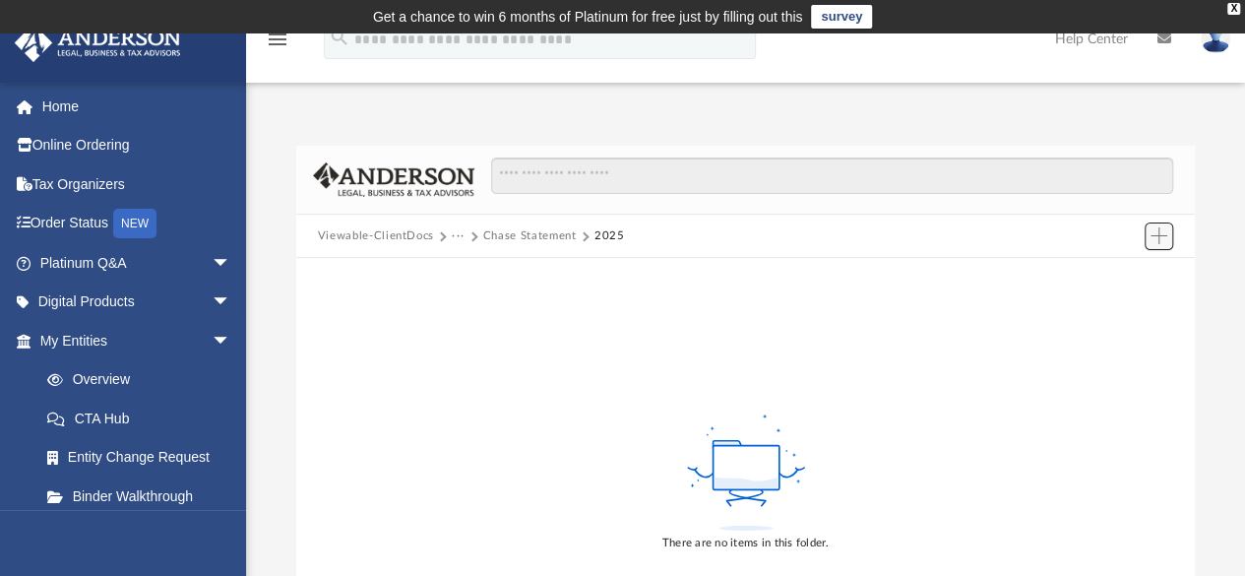
click at [1165, 233] on span "Add" at bounding box center [1159, 235] width 17 height 17
click at [1137, 270] on li "Upload" at bounding box center [1131, 275] width 63 height 21
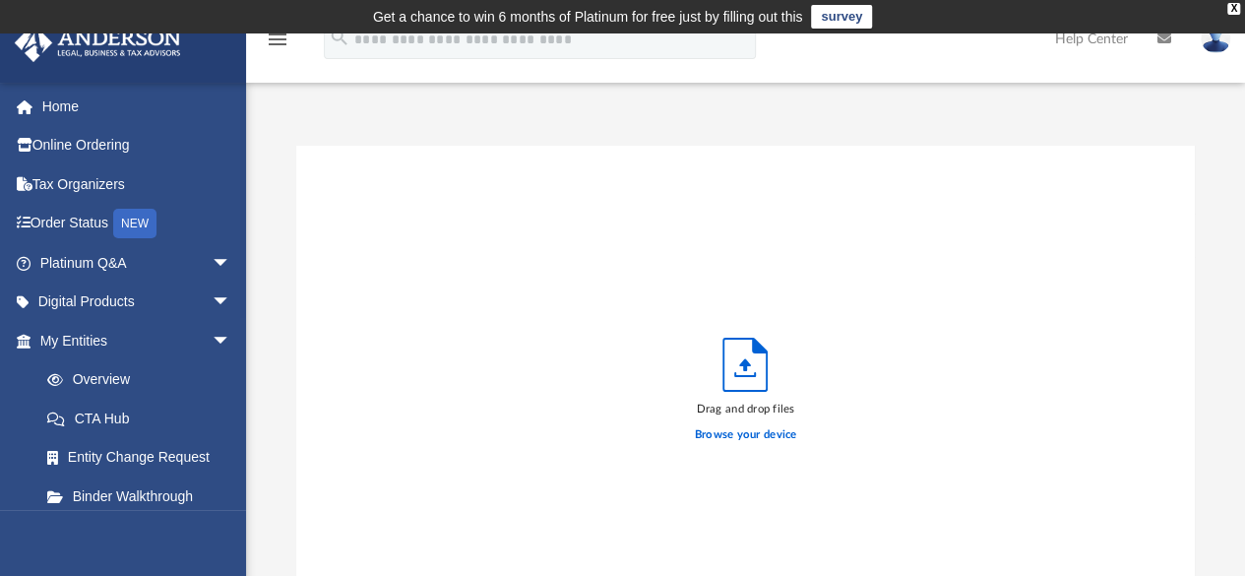
scroll to position [484, 884]
click at [772, 444] on div "Browse your device" at bounding box center [746, 435] width 102 height 34
click at [780, 434] on label "Browse your device" at bounding box center [746, 435] width 102 height 18
click at [0, 0] on input "Browse your device" at bounding box center [0, 0] width 0 height 0
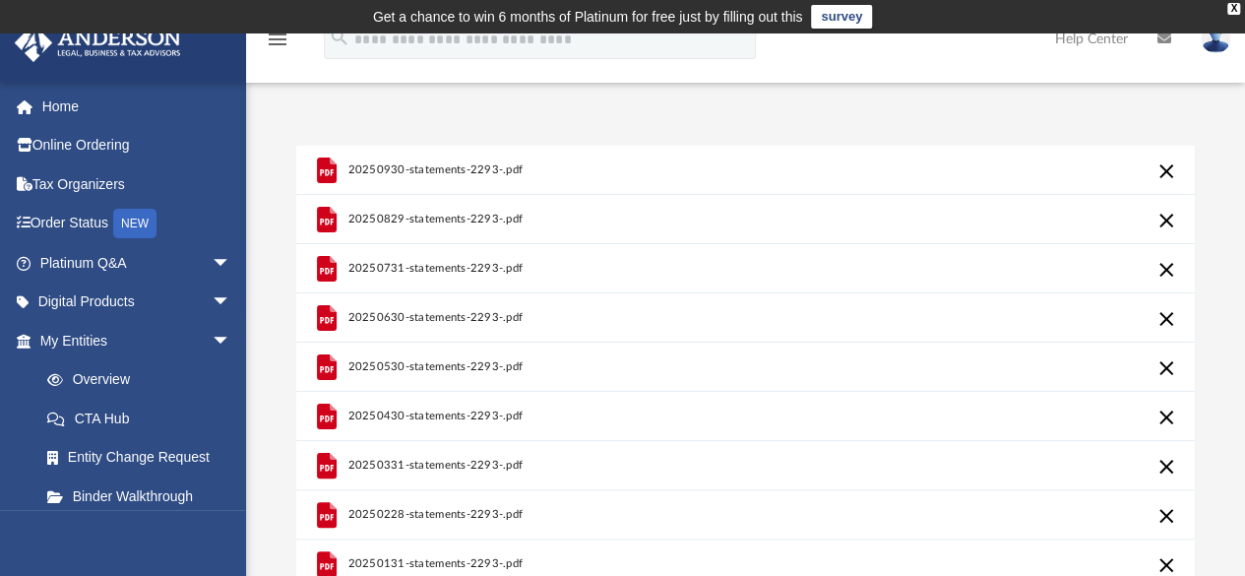
scroll to position [531, 0]
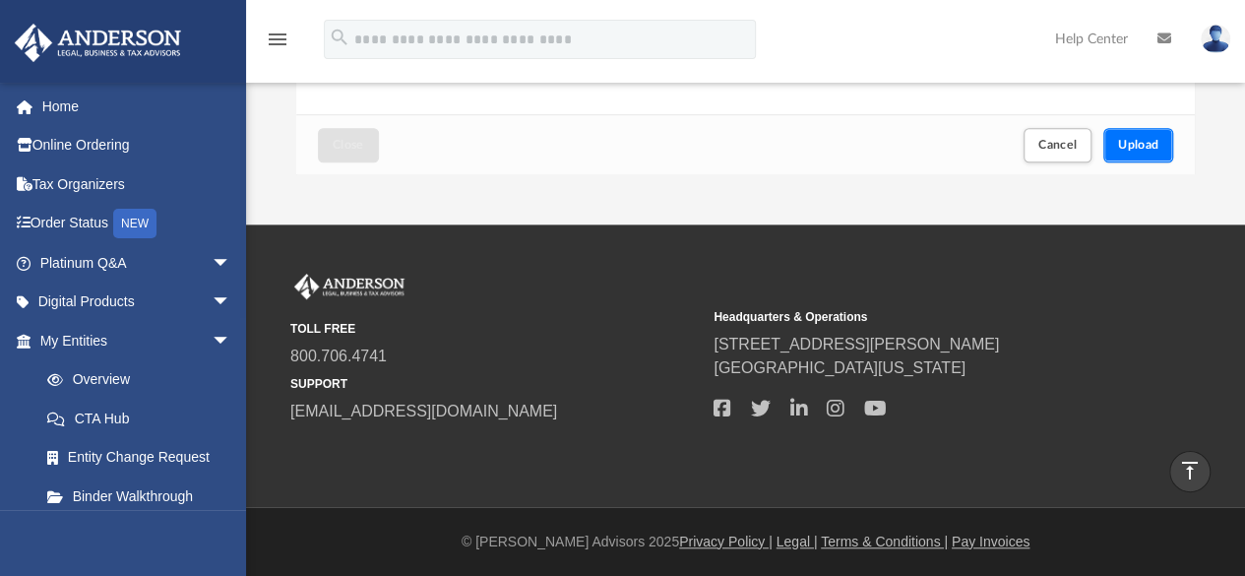
click at [1130, 142] on span "Upload" at bounding box center [1138, 145] width 41 height 12
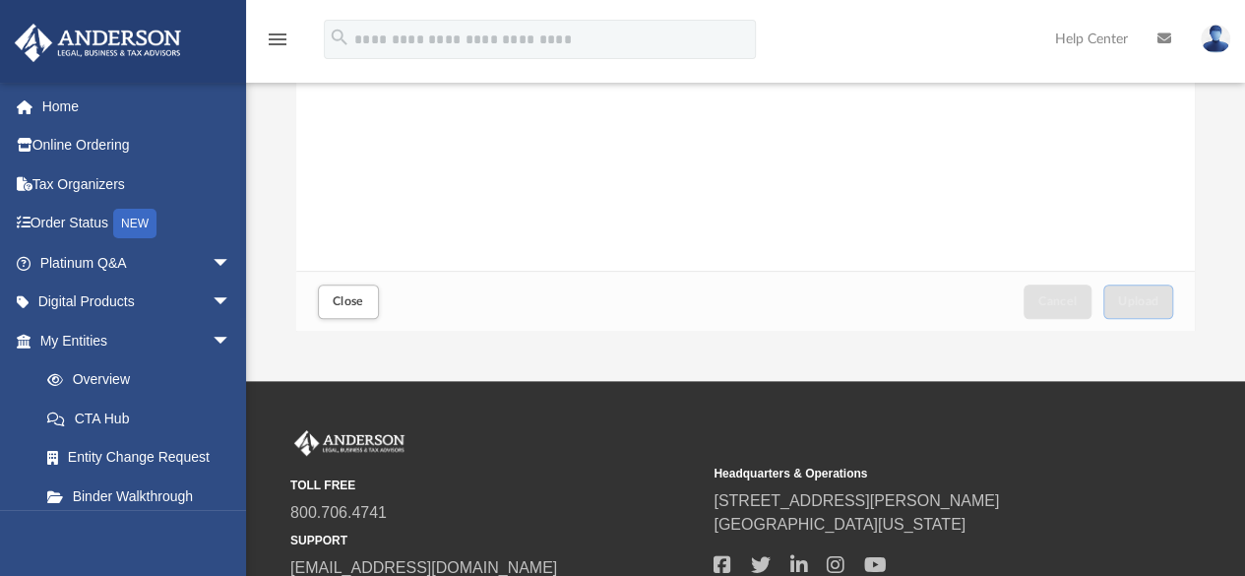
scroll to position [375, 0]
click at [350, 298] on span "Close" at bounding box center [348, 300] width 31 height 12
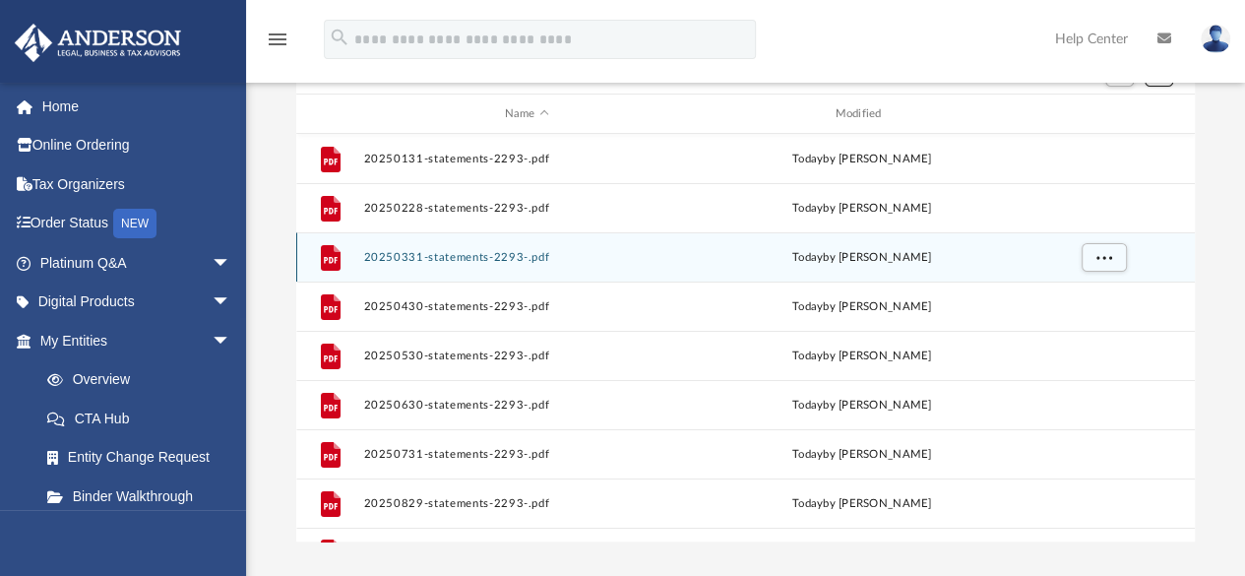
scroll to position [0, 0]
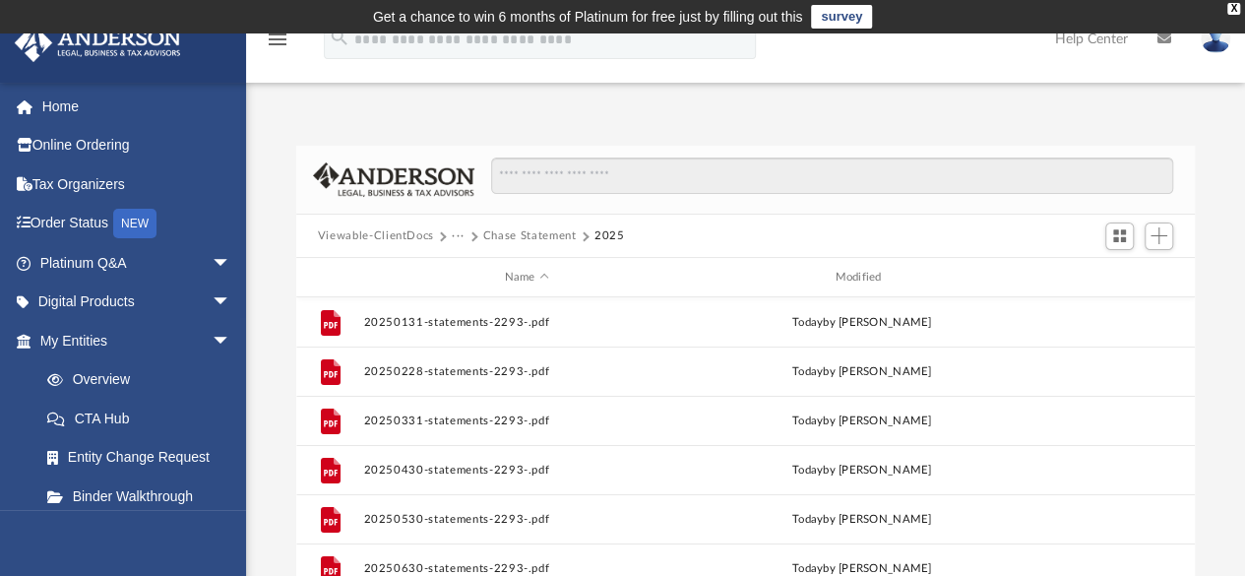
click at [488, 235] on button "Chase Statement" at bounding box center [530, 236] width 94 height 18
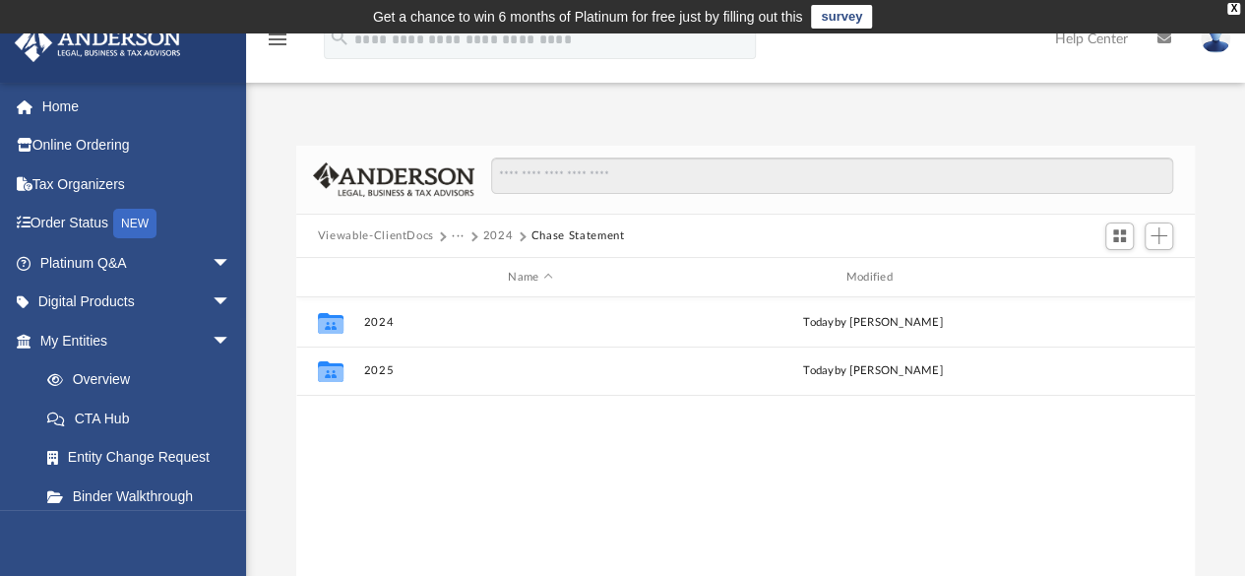
click at [494, 235] on button "2024" at bounding box center [498, 236] width 31 height 18
click at [539, 239] on button "Aevic Real Estate Investment INC" at bounding box center [576, 236] width 187 height 18
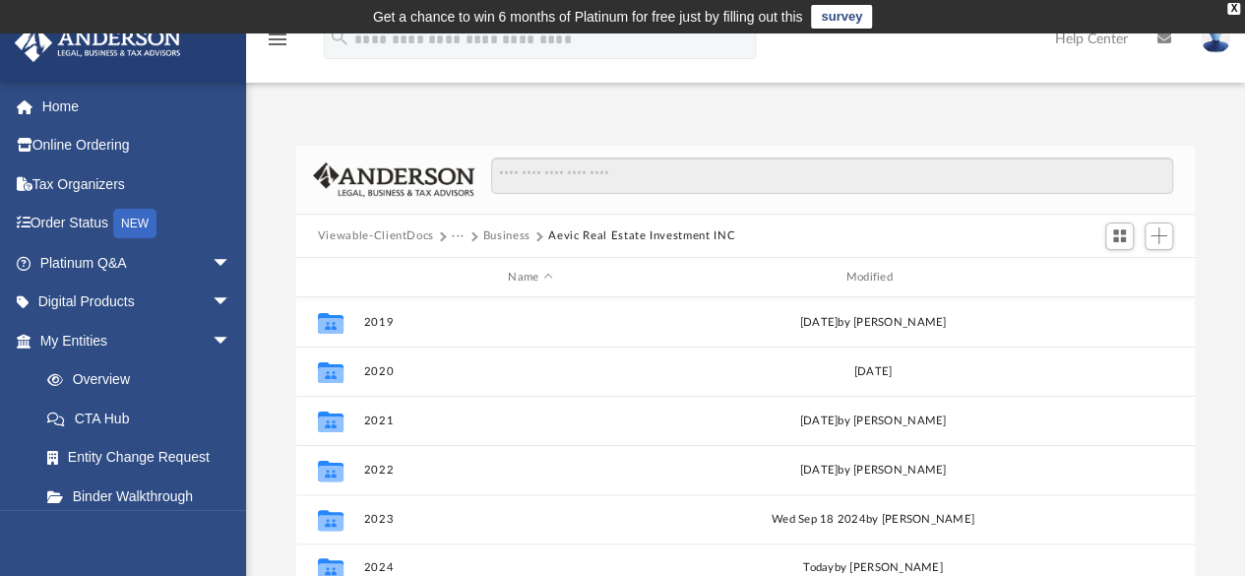
click at [509, 235] on button "Business" at bounding box center [506, 236] width 47 height 18
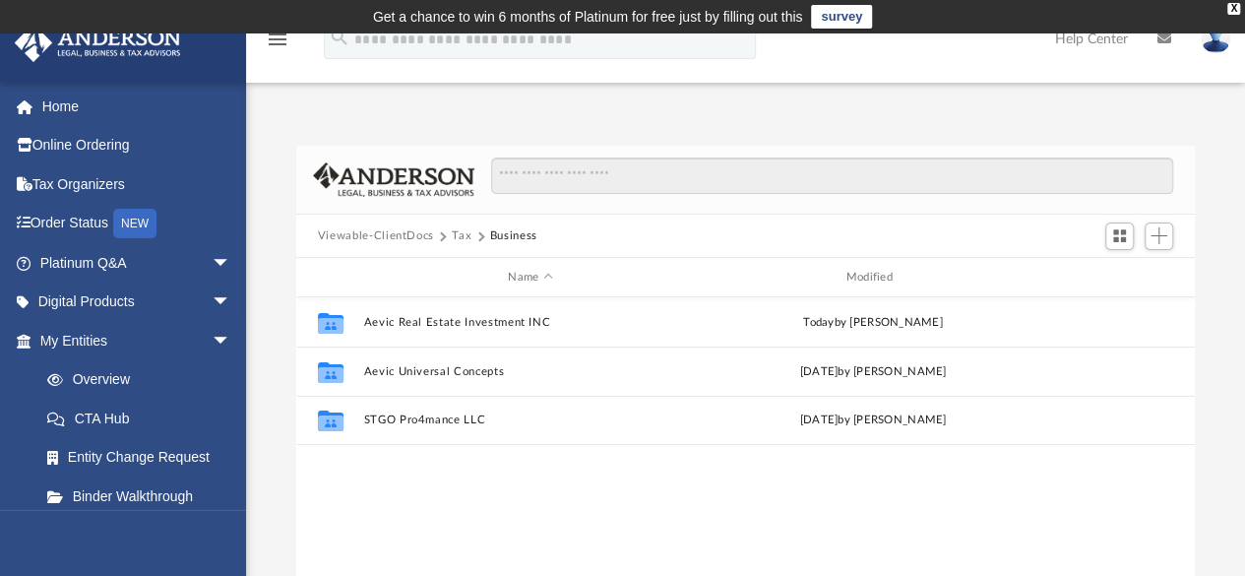
click at [464, 237] on button "Tax" at bounding box center [462, 236] width 20 height 18
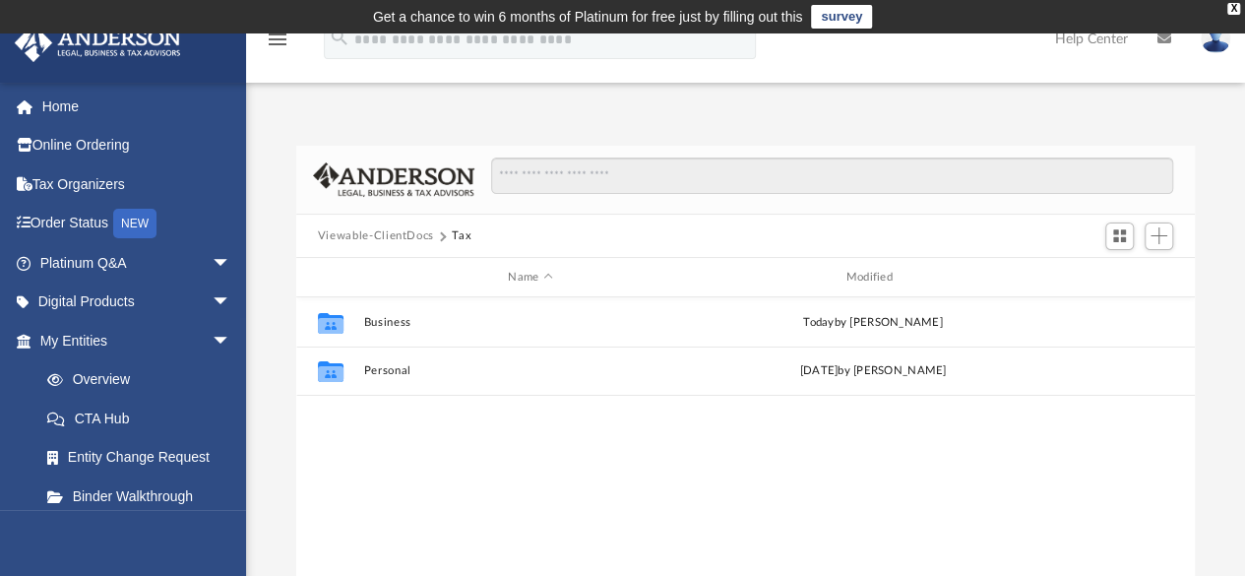
click at [400, 239] on button "Viewable-ClientDocs" at bounding box center [376, 236] width 116 height 18
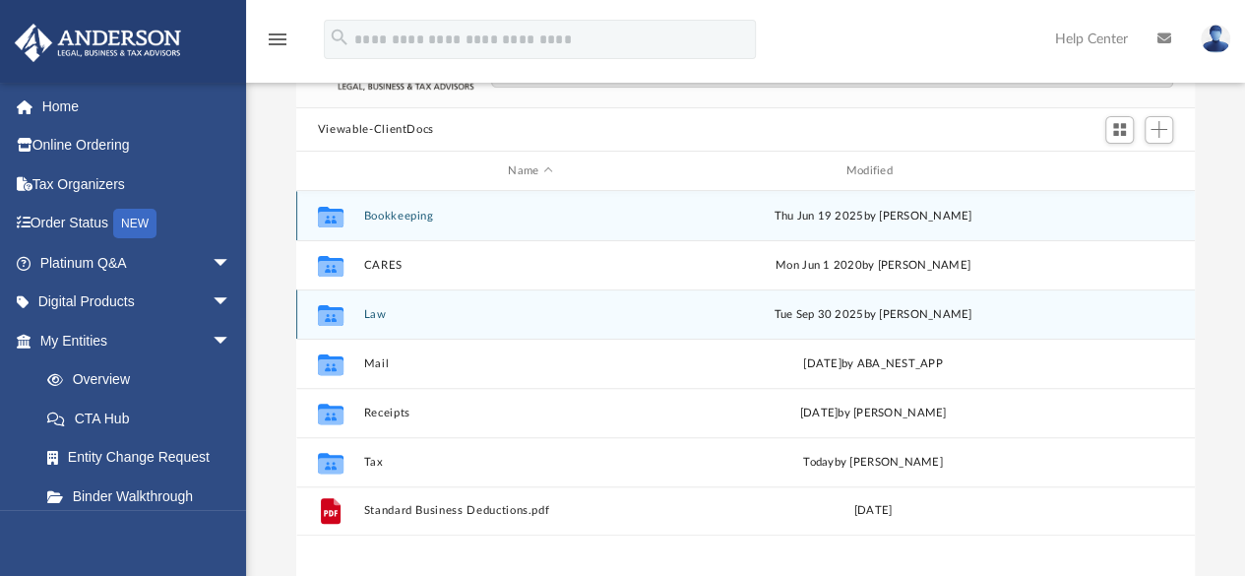
scroll to position [107, 0]
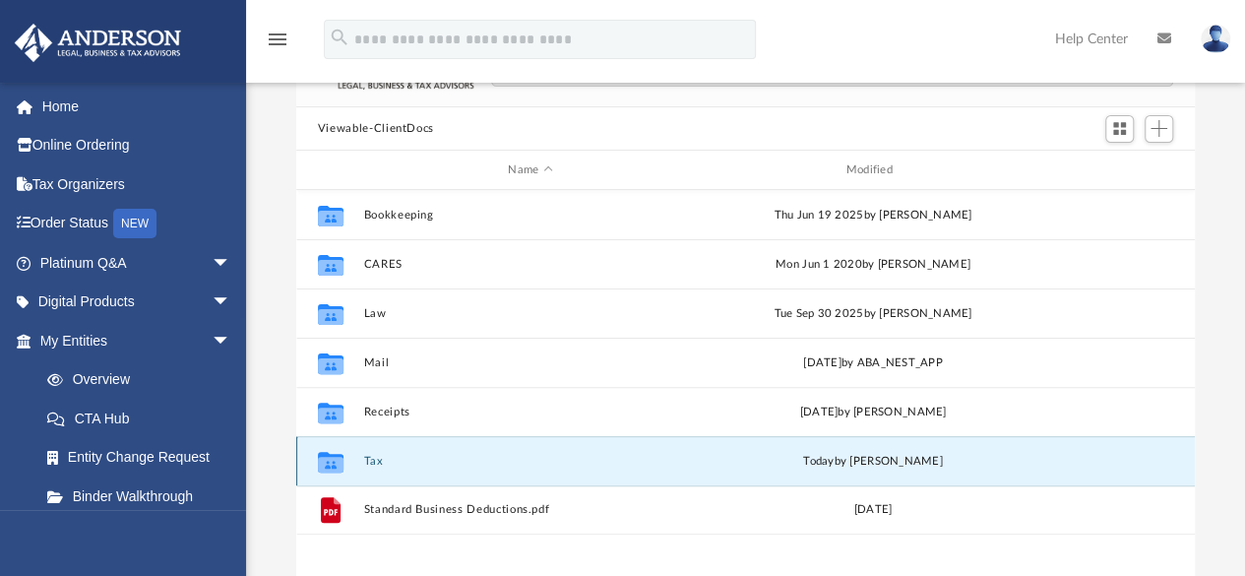
click at [369, 464] on button "Tax" at bounding box center [530, 461] width 334 height 13
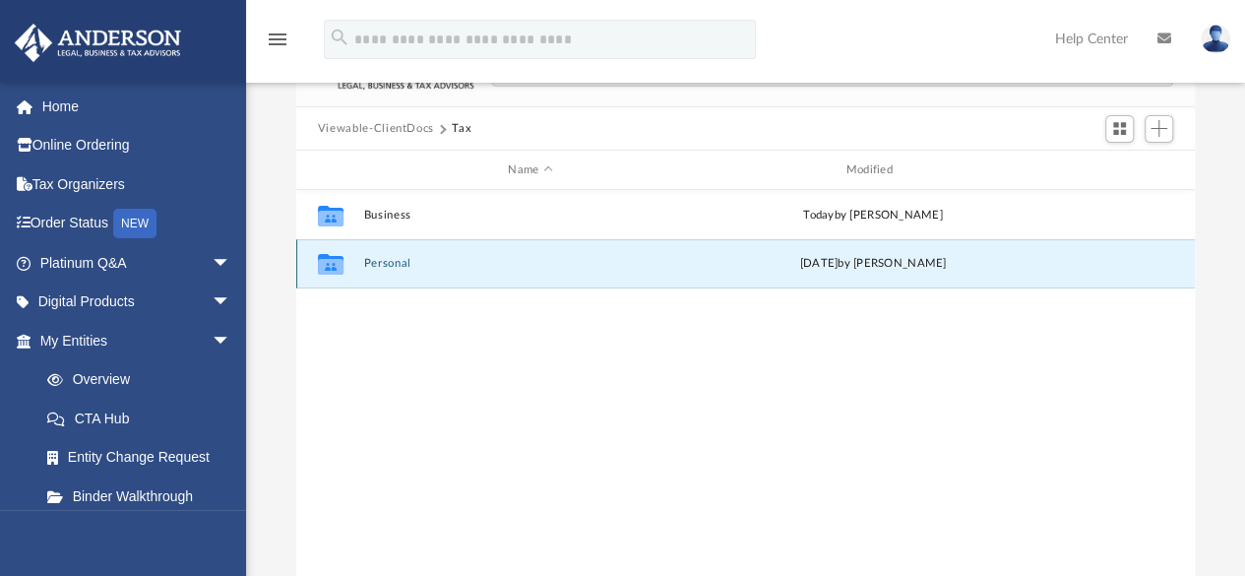
click at [404, 266] on button "Personal" at bounding box center [530, 264] width 334 height 13
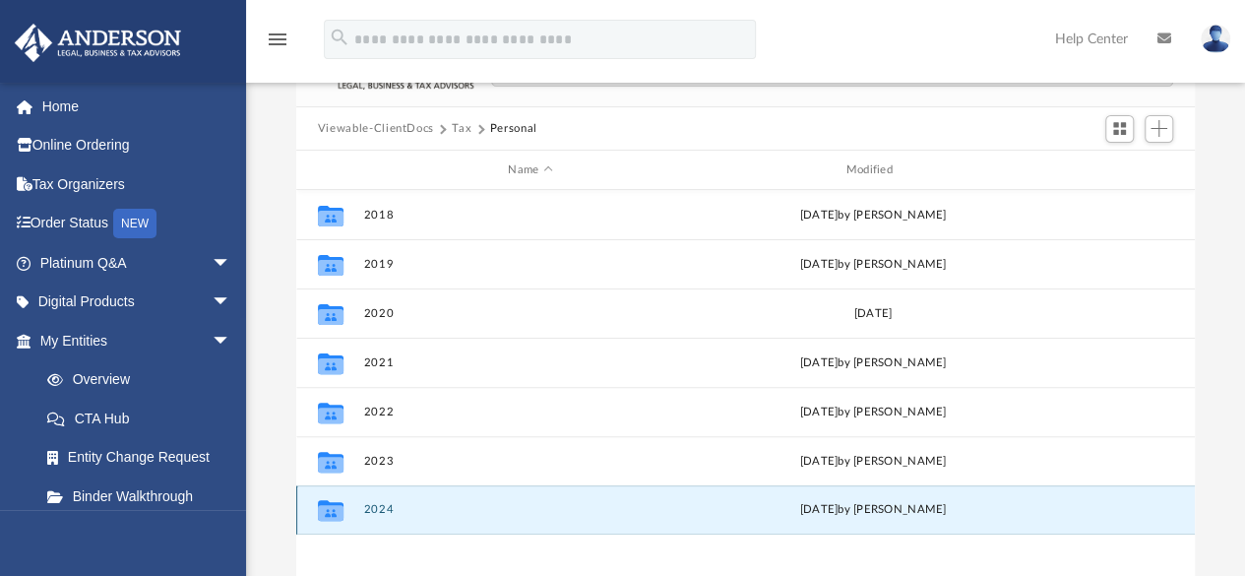
click at [390, 510] on button "2024" at bounding box center [530, 510] width 334 height 13
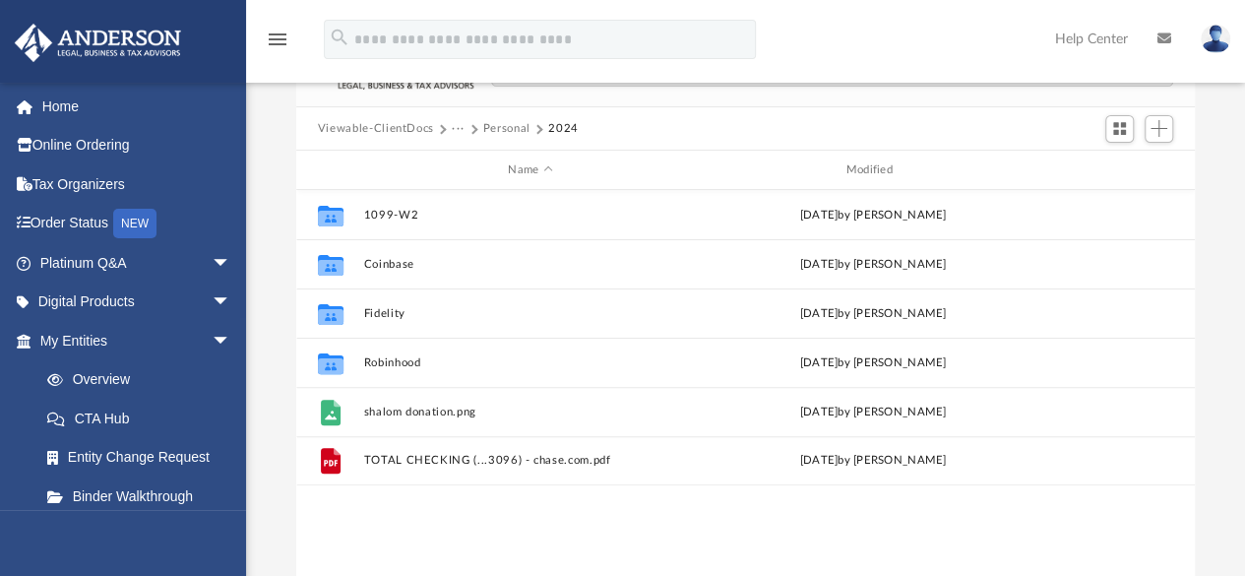
click at [501, 126] on button "Personal" at bounding box center [506, 129] width 47 height 18
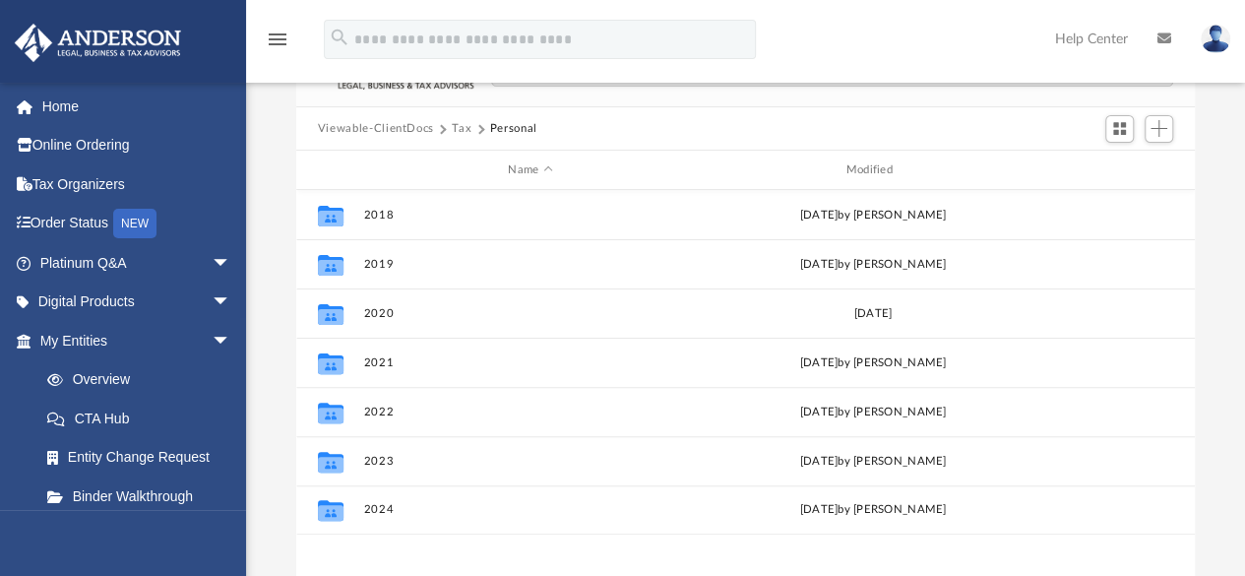
click at [459, 129] on button "Tax" at bounding box center [462, 129] width 20 height 18
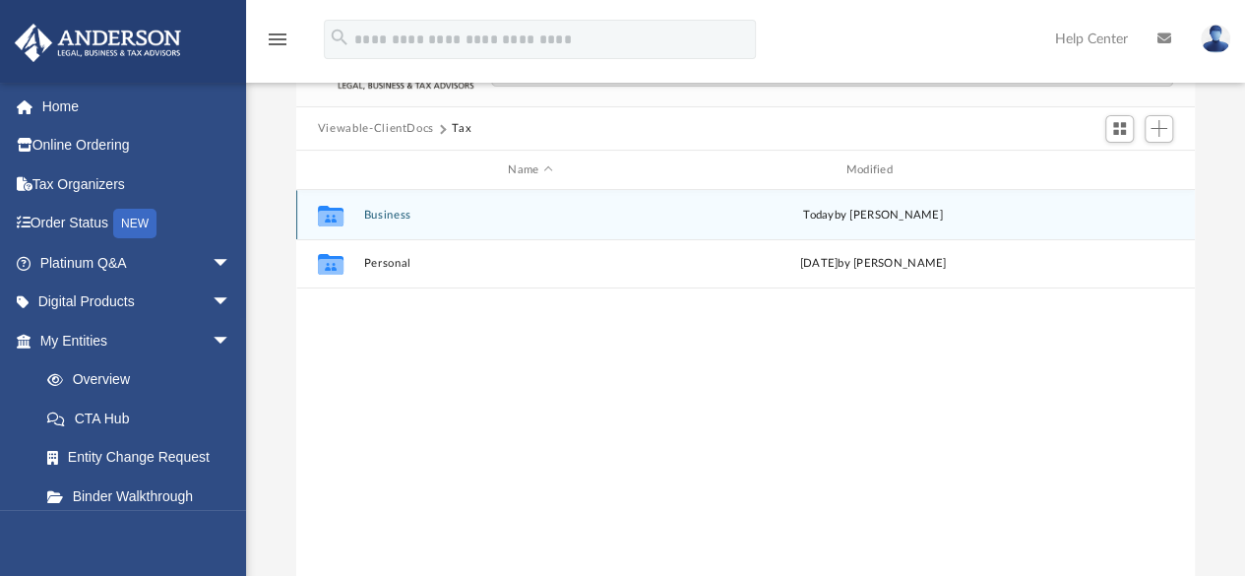
click at [420, 223] on div "Collaborated Folder Business today by Emmanuel Santiago" at bounding box center [745, 214] width 899 height 49
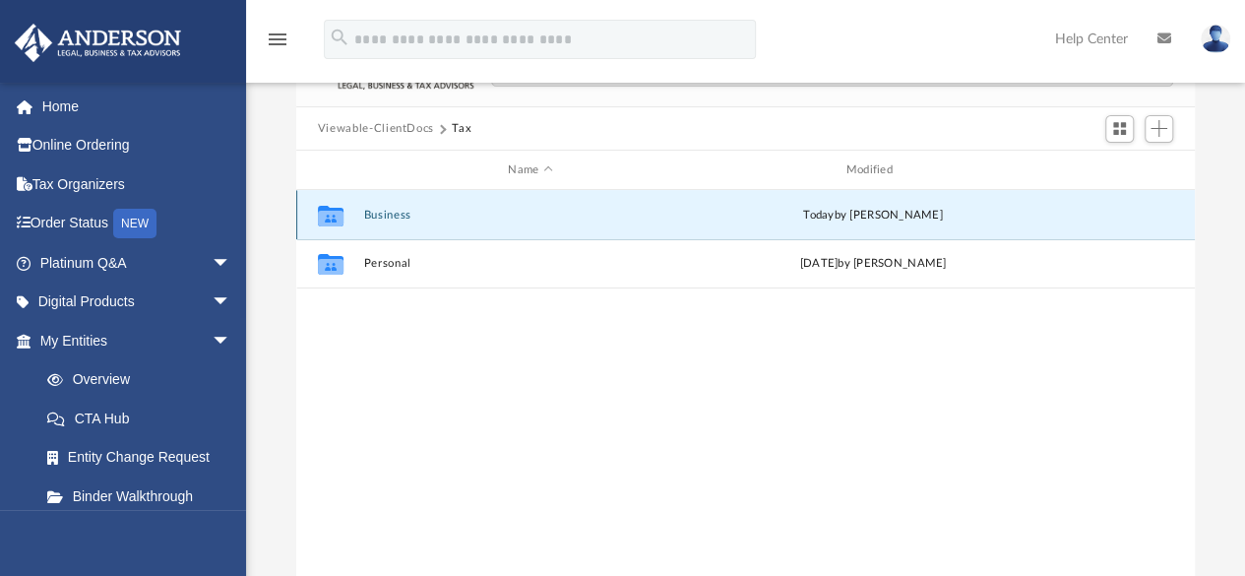
click at [420, 223] on div "Collaborated Folder Business today by Emmanuel Santiago" at bounding box center [745, 214] width 899 height 49
click at [399, 217] on button "Business" at bounding box center [530, 215] width 334 height 13
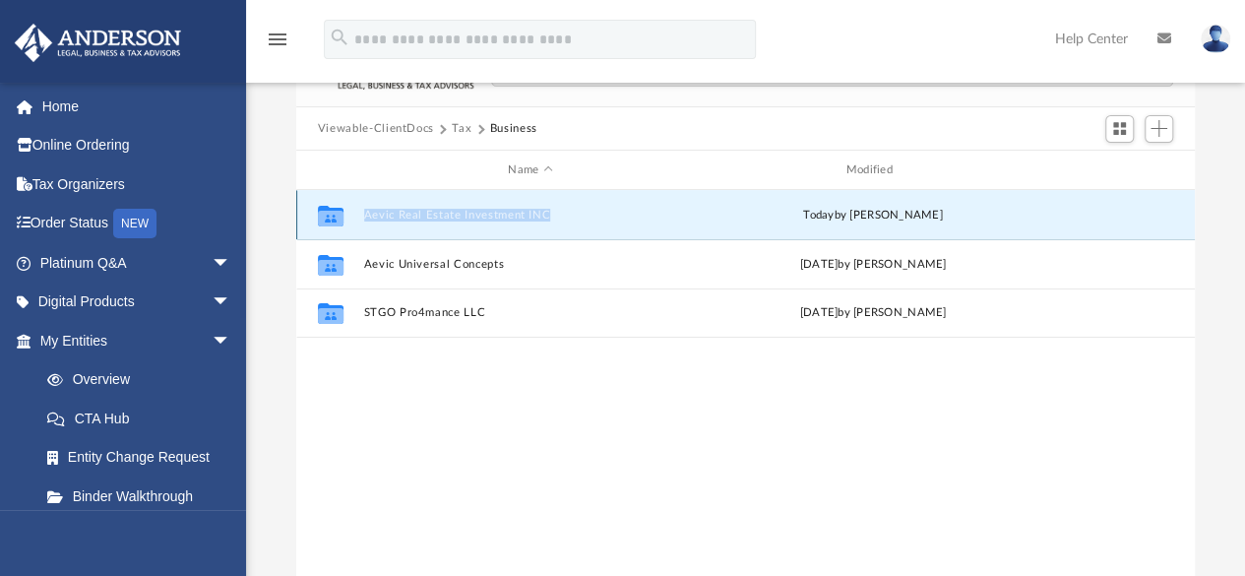
click at [449, 211] on button "Aevic Real Estate Investment INC" at bounding box center [530, 215] width 334 height 13
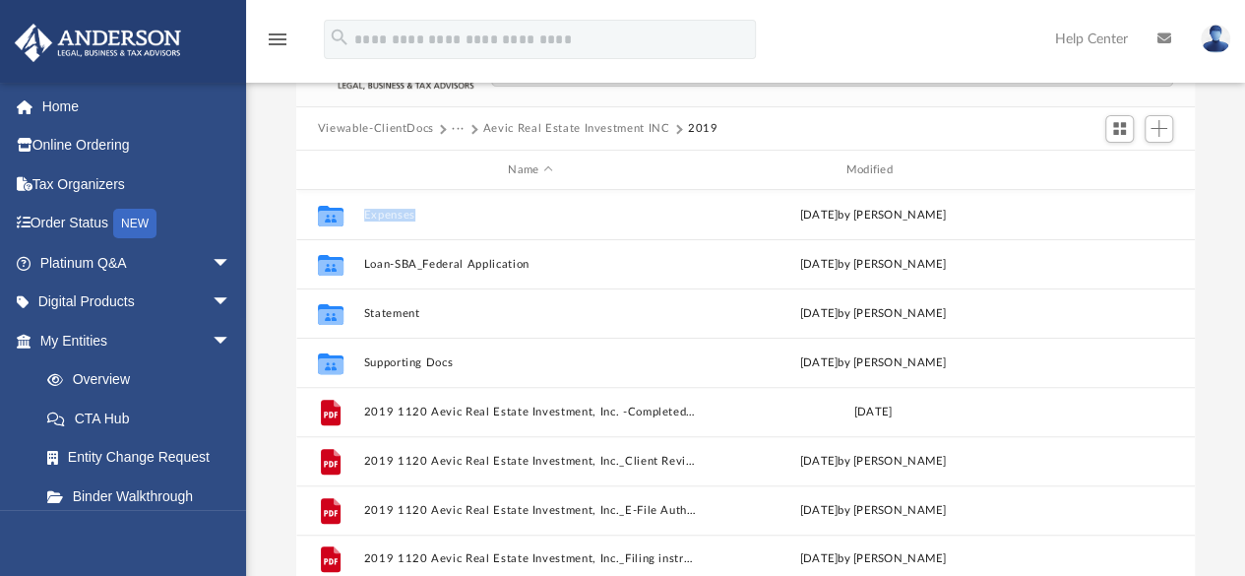
click at [594, 131] on button "Aevic Real Estate Investment INC" at bounding box center [576, 129] width 187 height 18
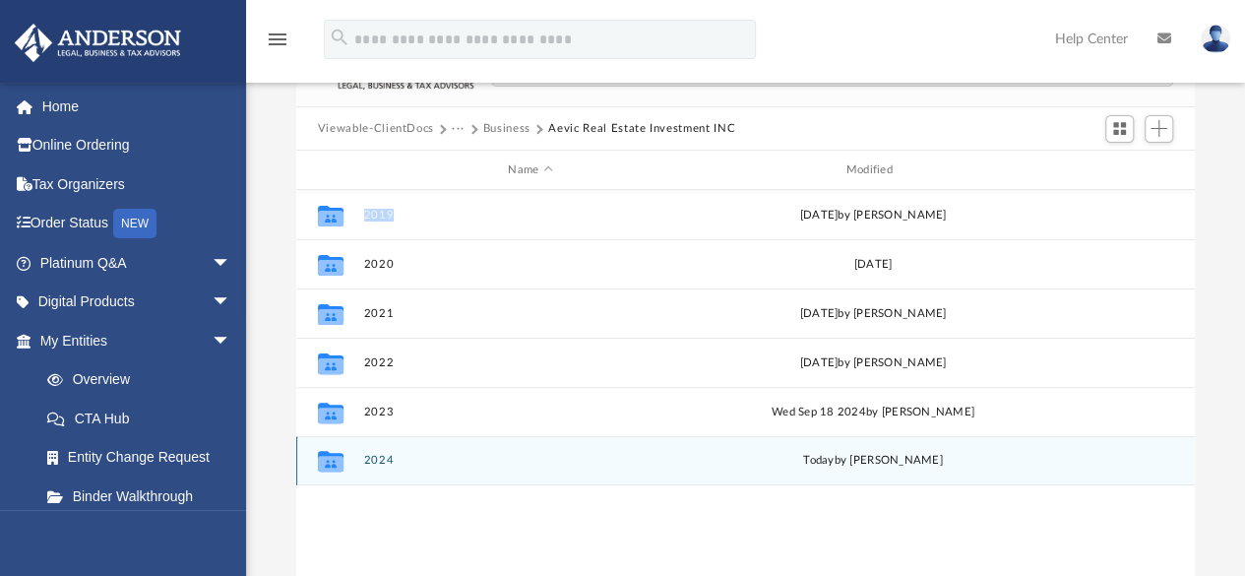
click at [384, 457] on button "2024" at bounding box center [530, 461] width 334 height 13
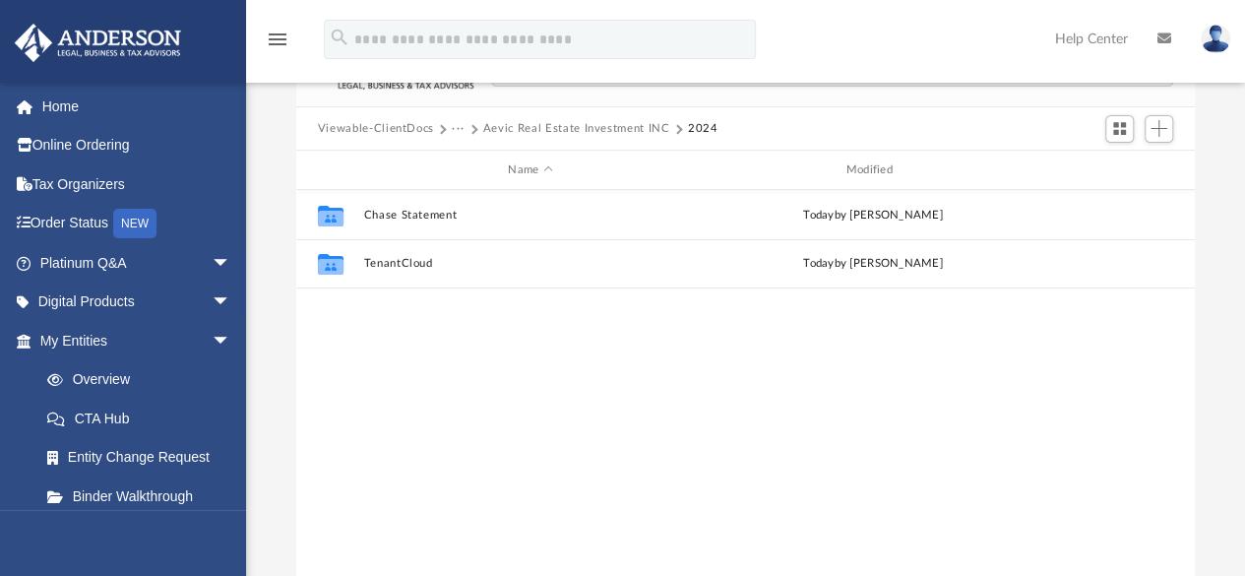
click at [432, 379] on div "Collaborated Folder Chase Statement today by Emmanuel Santiago Collaborated Fol…" at bounding box center [745, 394] width 899 height 409
